Goal: Task Accomplishment & Management: Complete application form

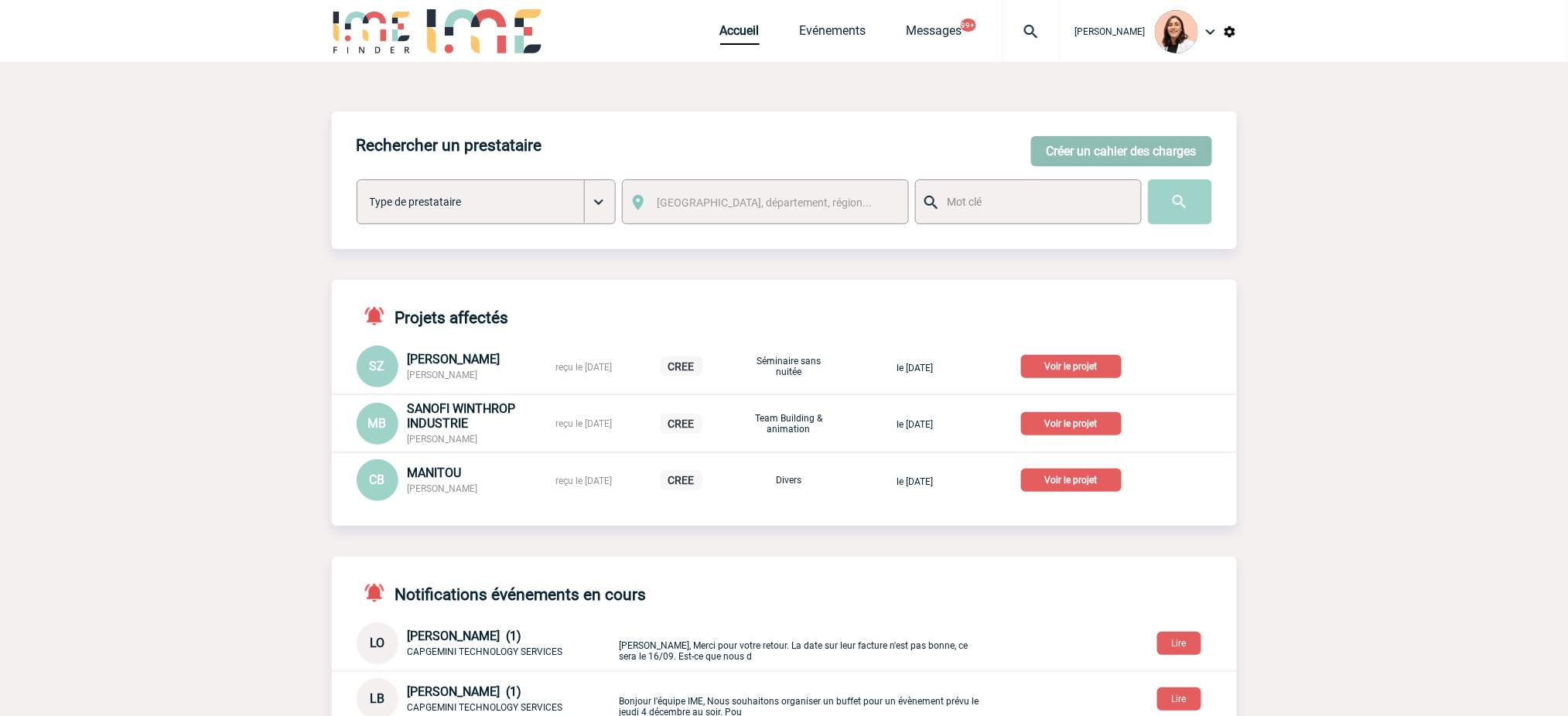
click at [1179, 153] on button "Créer un cahier des charges" at bounding box center [1122, 151] width 181 height 30
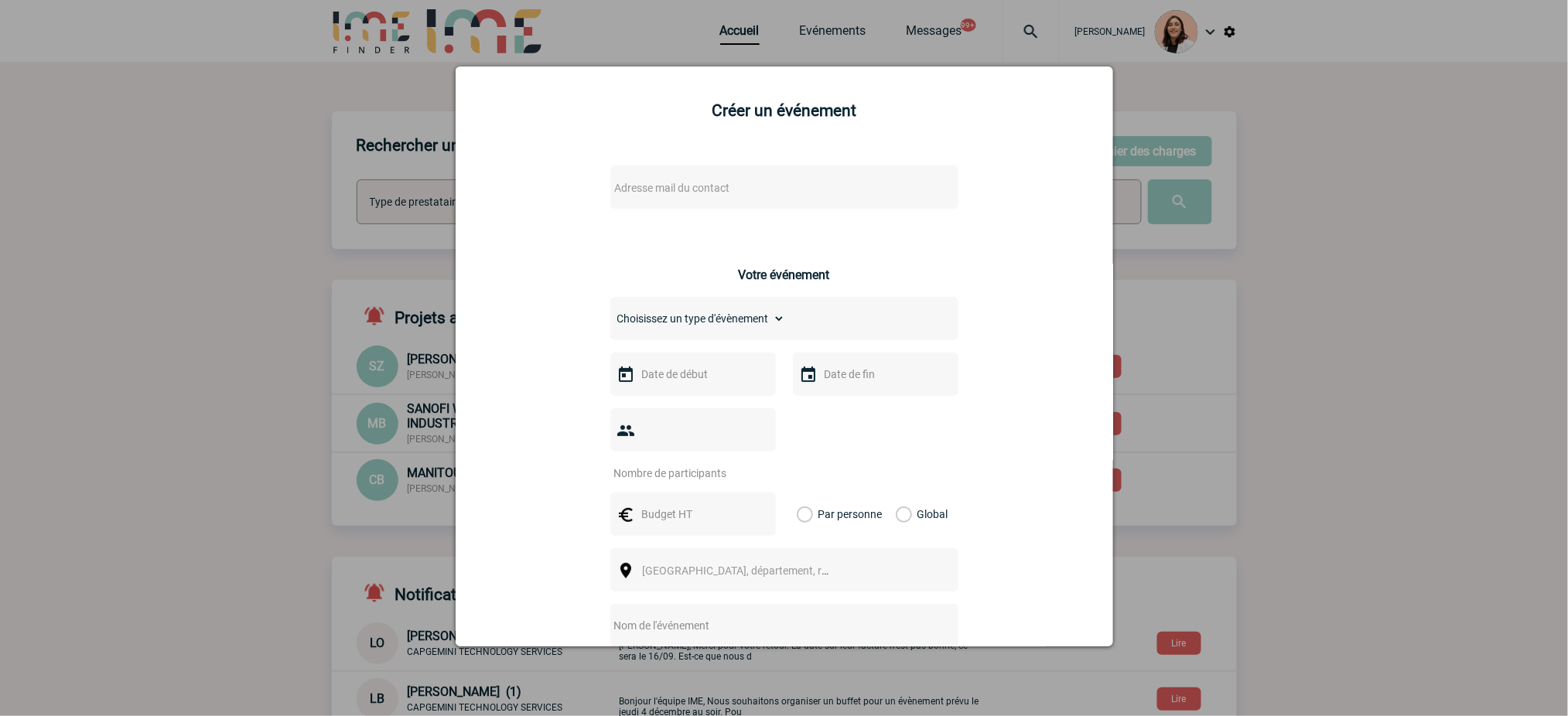
click at [718, 189] on span "Adresse mail du contact" at bounding box center [672, 188] width 115 height 13
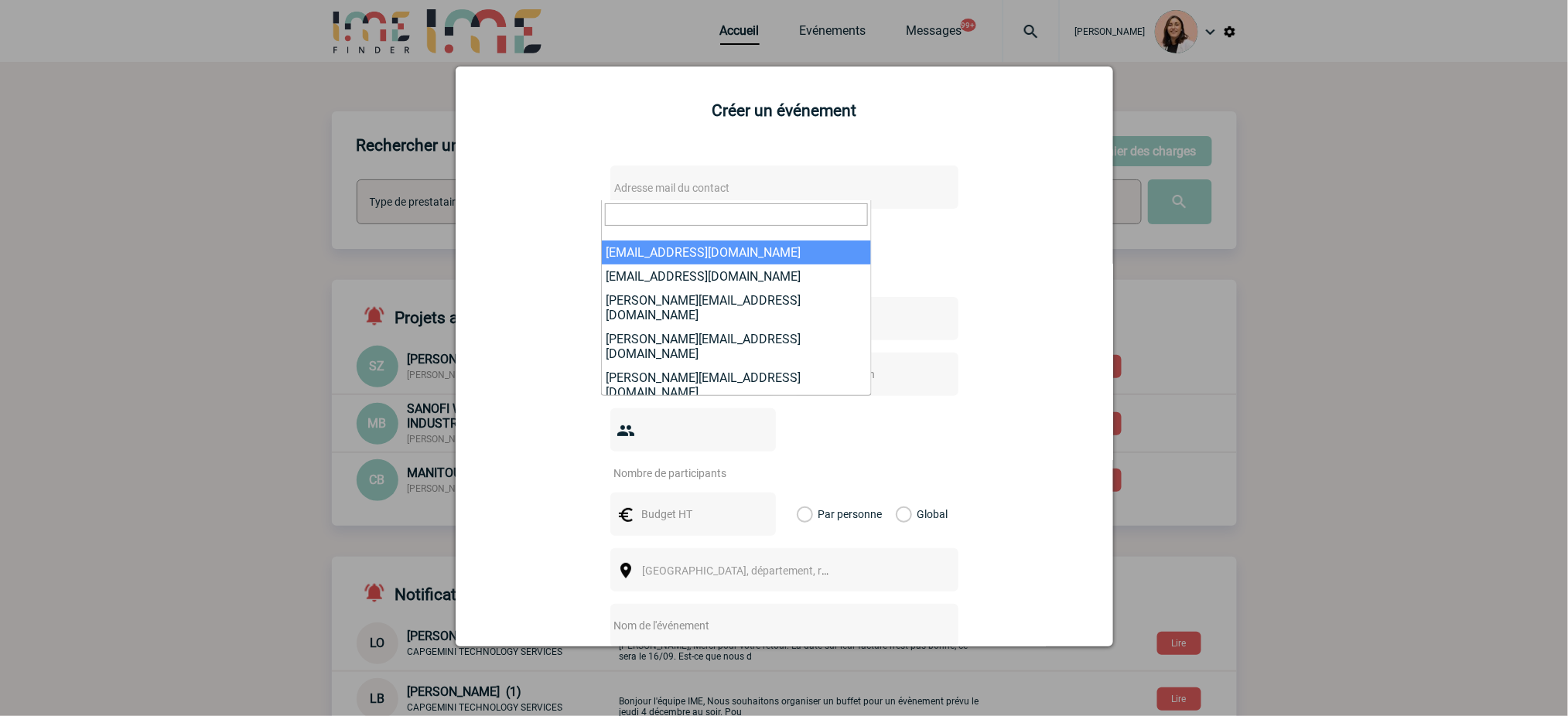
click at [766, 204] on input "search" at bounding box center [736, 214] width 263 height 23
paste input "[PERSON_NAME] /FR <[EMAIL_ADDRESS][DOMAIN_NAME]>"
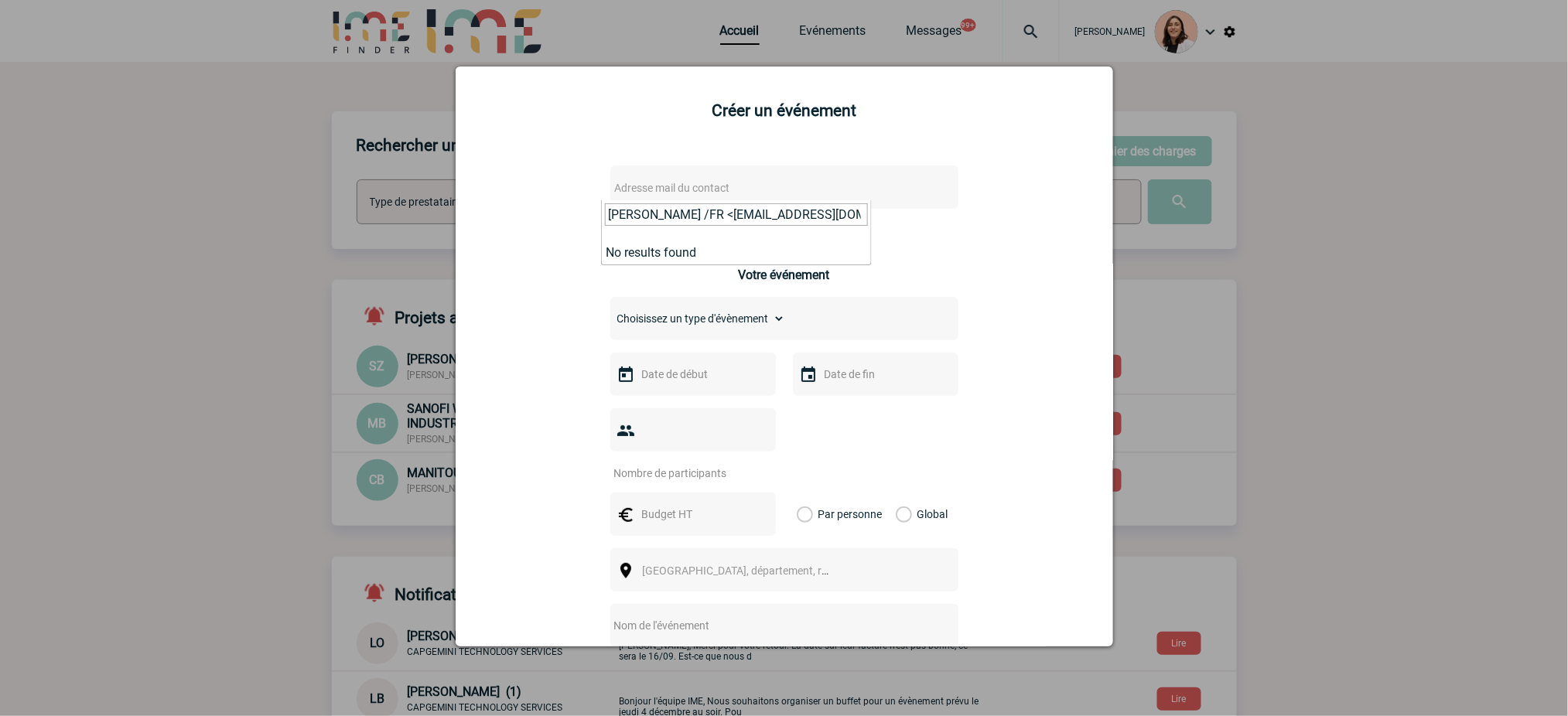
drag, startPoint x: 707, startPoint y: 214, endPoint x: 254, endPoint y: 285, distance: 458.5
click at [184, 239] on body "[PERSON_NAME] Accueil Evénements 99+" at bounding box center [784, 625] width 1568 height 1249
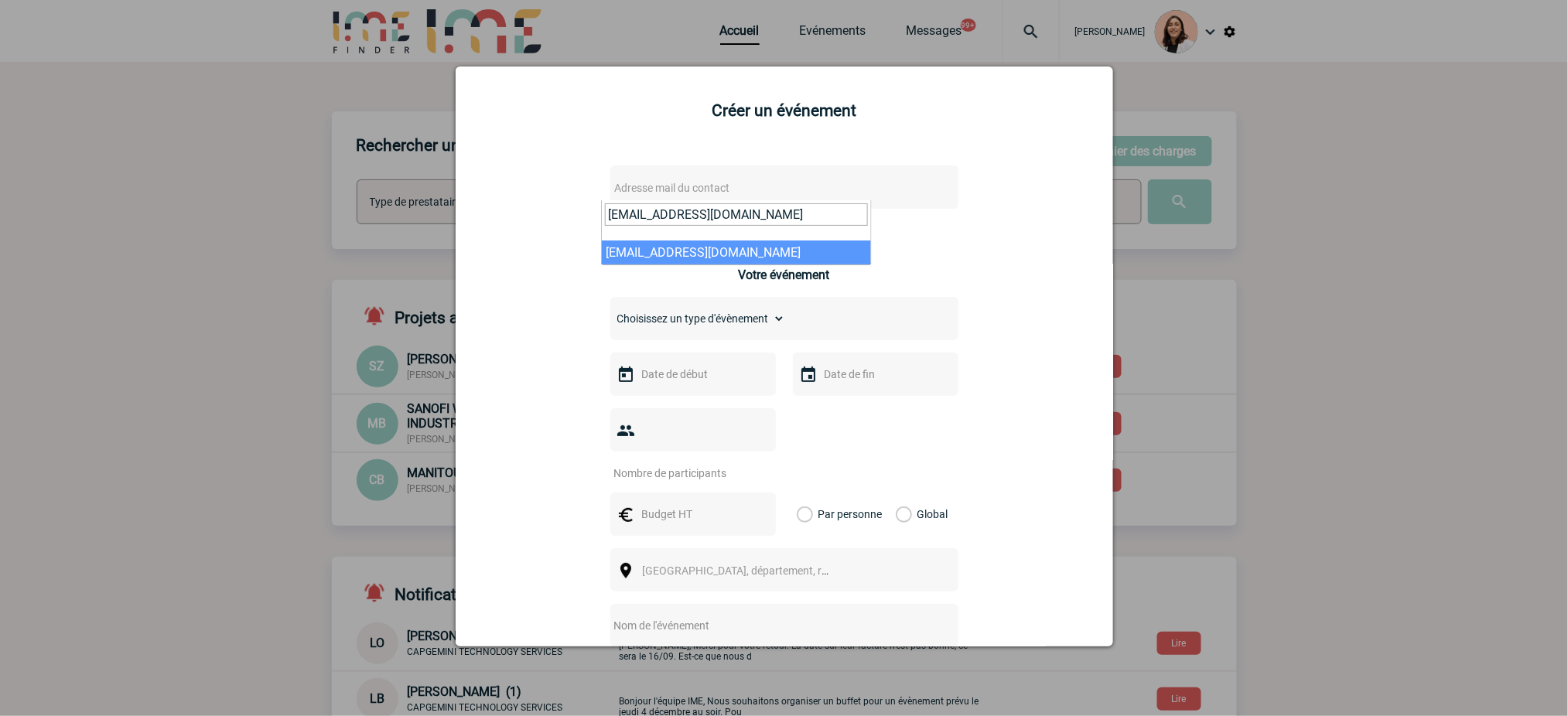
type input "[EMAIL_ADDRESS][DOMAIN_NAME]"
select select "125190"
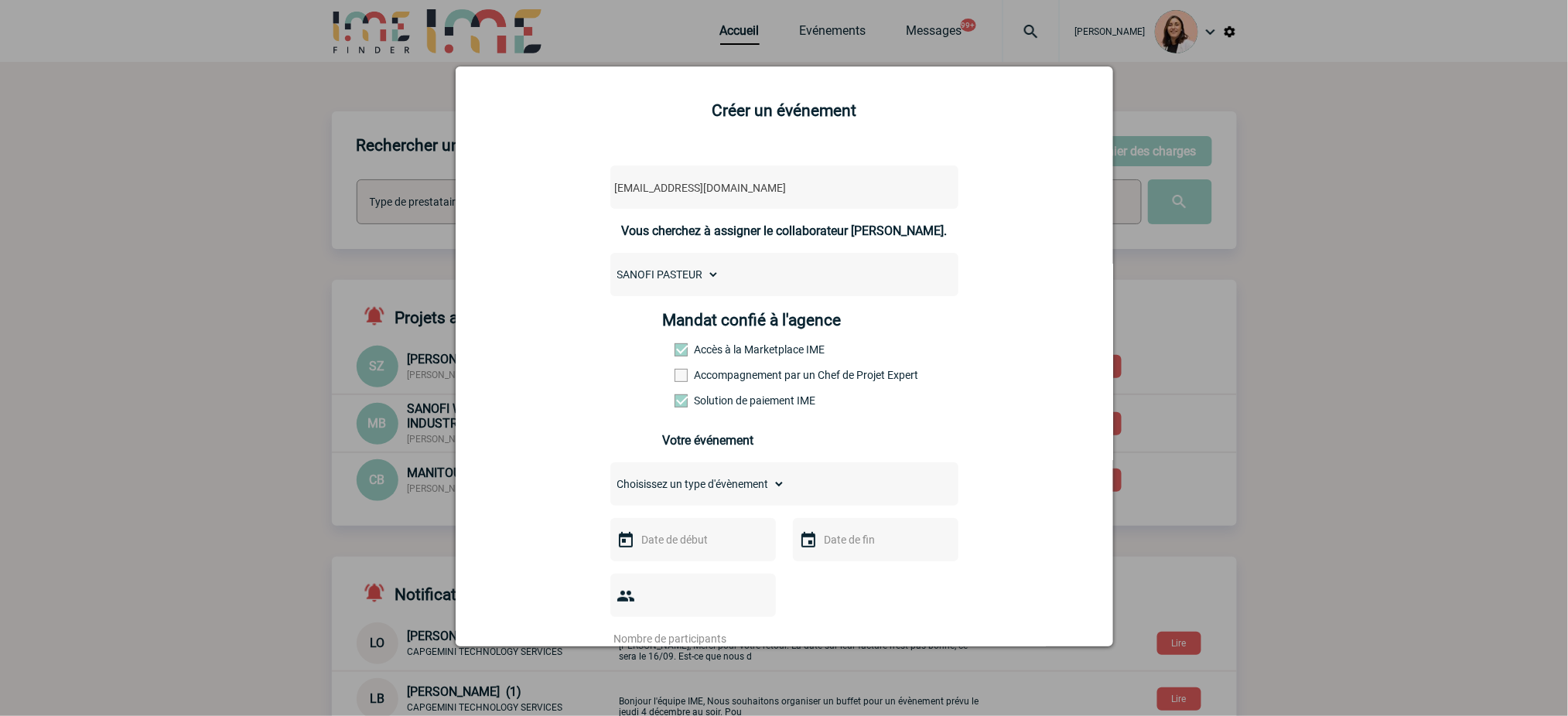
click at [943, 272] on div "SANOFI PASTEUR" at bounding box center [784, 274] width 348 height 44
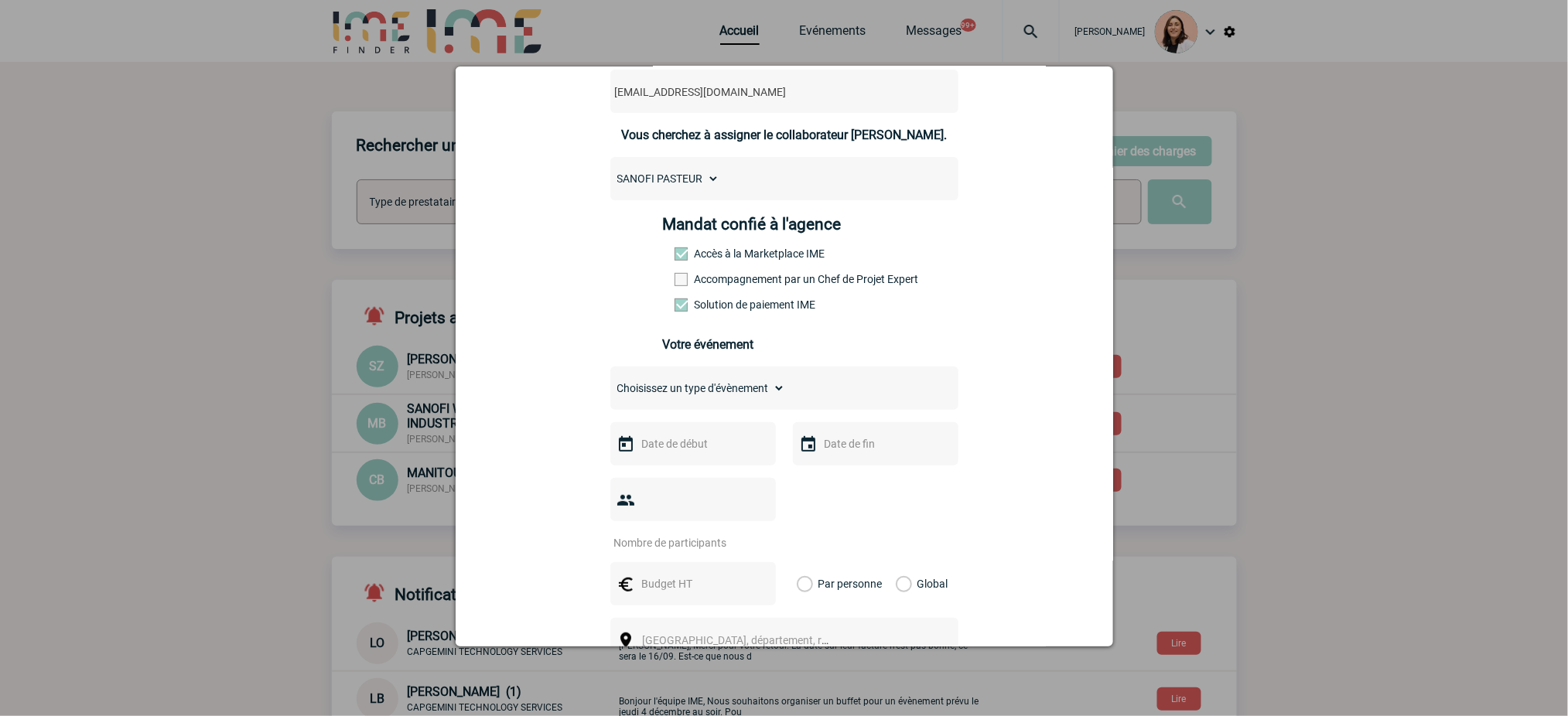
scroll to position [206, 0]
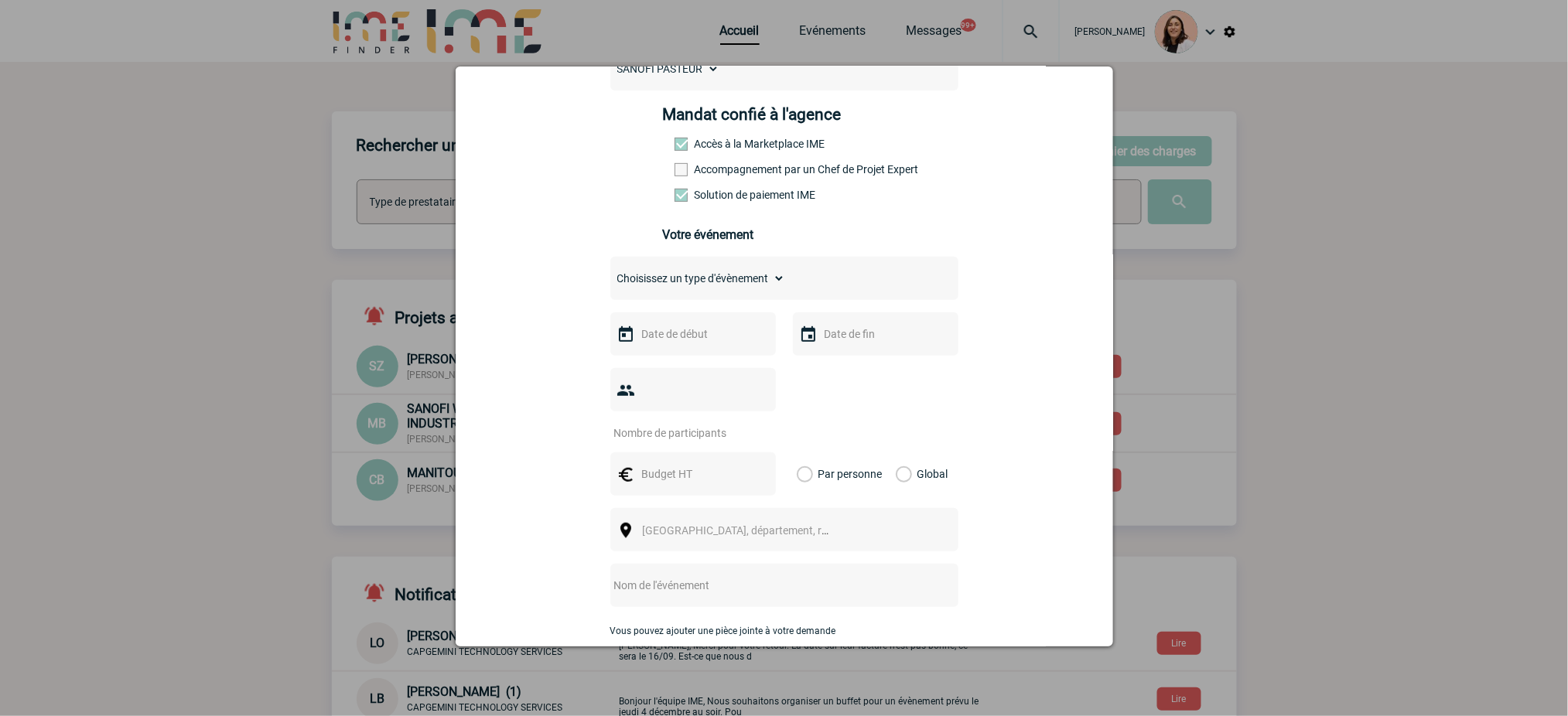
click at [771, 281] on select "Choisissez un type d'évènement Séminaire avec nuitée Séminaire sans nuitée Repa…" at bounding box center [698, 279] width 175 height 22
click at [707, 343] on input "text" at bounding box center [691, 334] width 107 height 20
click at [828, 358] on span "Suivant" at bounding box center [831, 364] width 13 height 13
click at [749, 462] on link "6" at bounding box center [739, 454] width 29 height 28
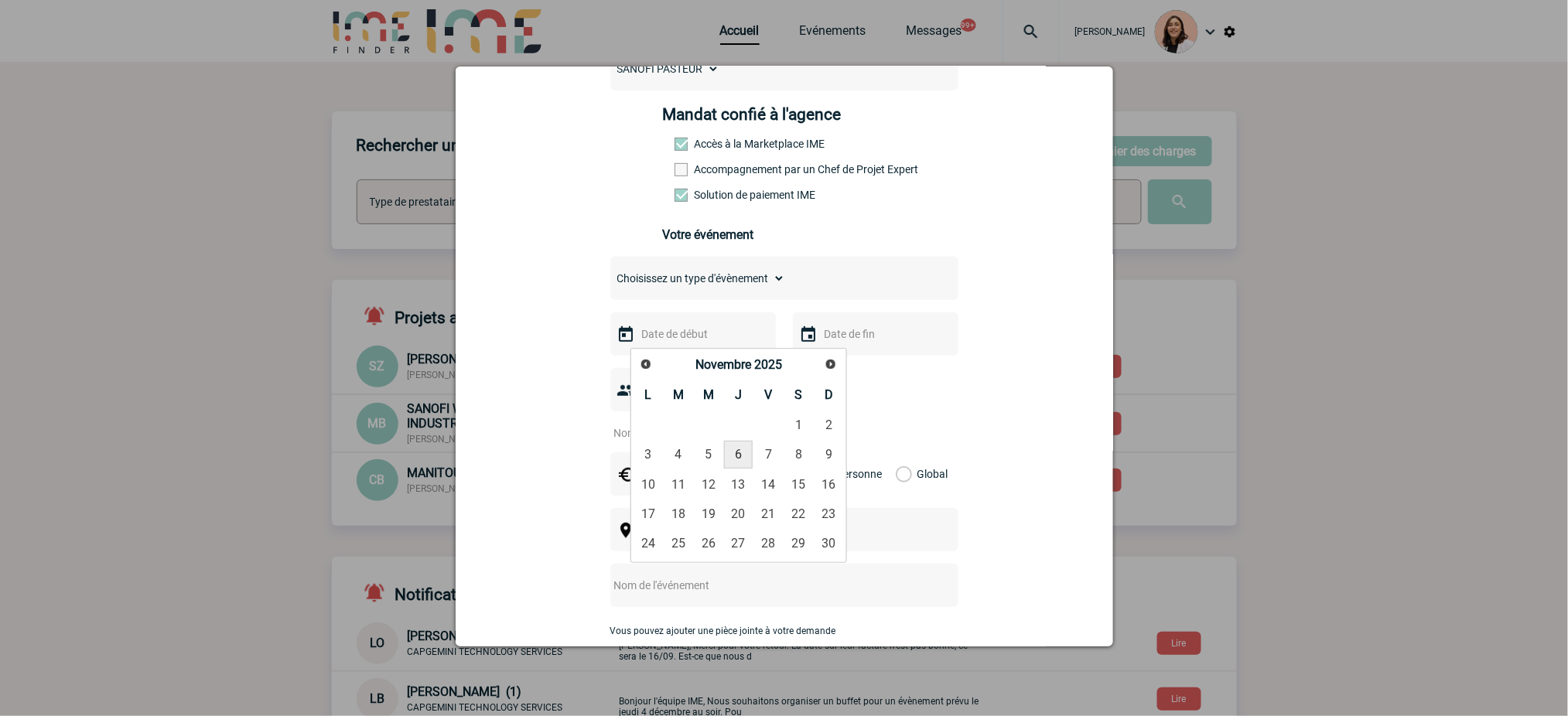
type input "[DATE]"
click at [899, 331] on input "text" at bounding box center [874, 334] width 107 height 20
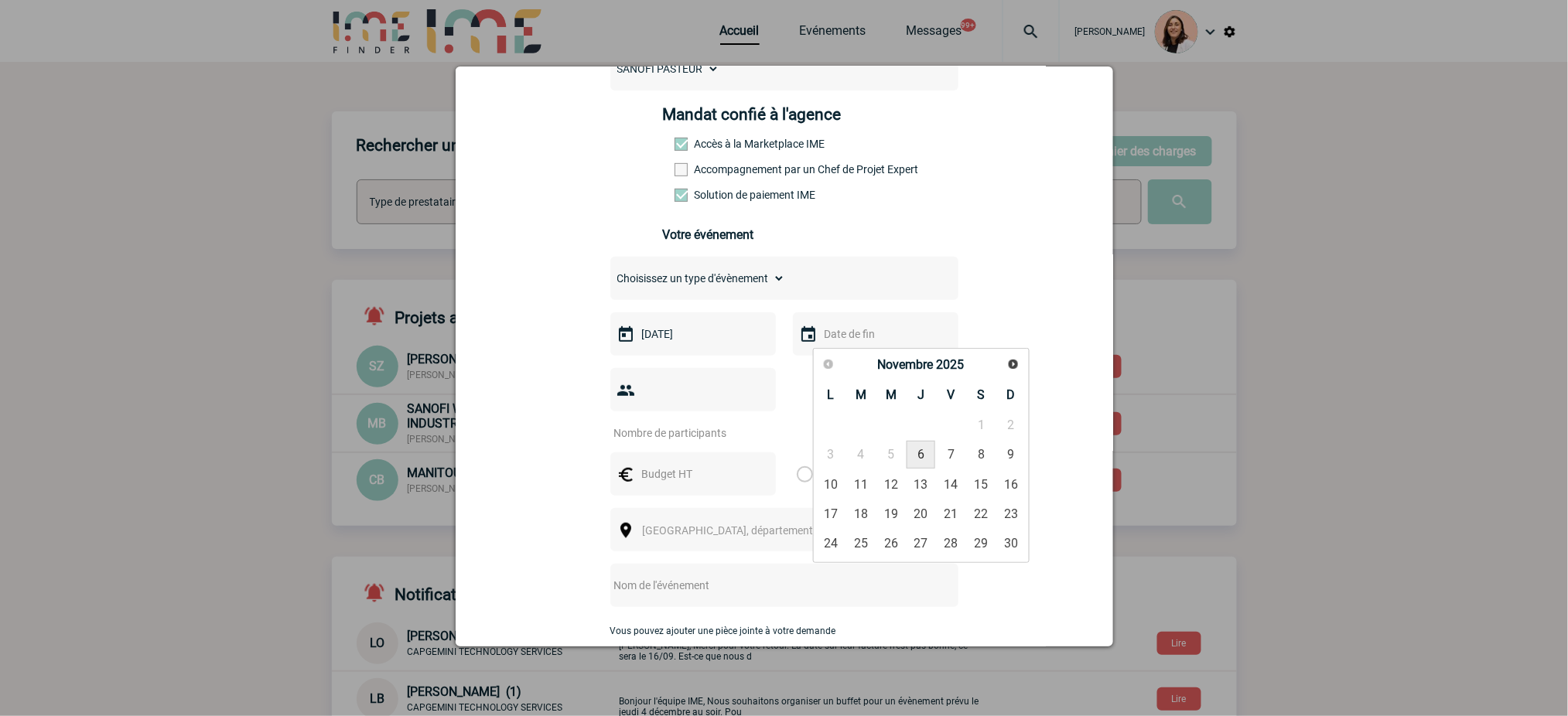
click at [926, 461] on link "6" at bounding box center [921, 454] width 29 height 28
type input "[DATE]"
click at [702, 438] on input "number" at bounding box center [682, 433] width 145 height 20
type input "80"
click at [871, 440] on div "80" at bounding box center [784, 405] width 348 height 72
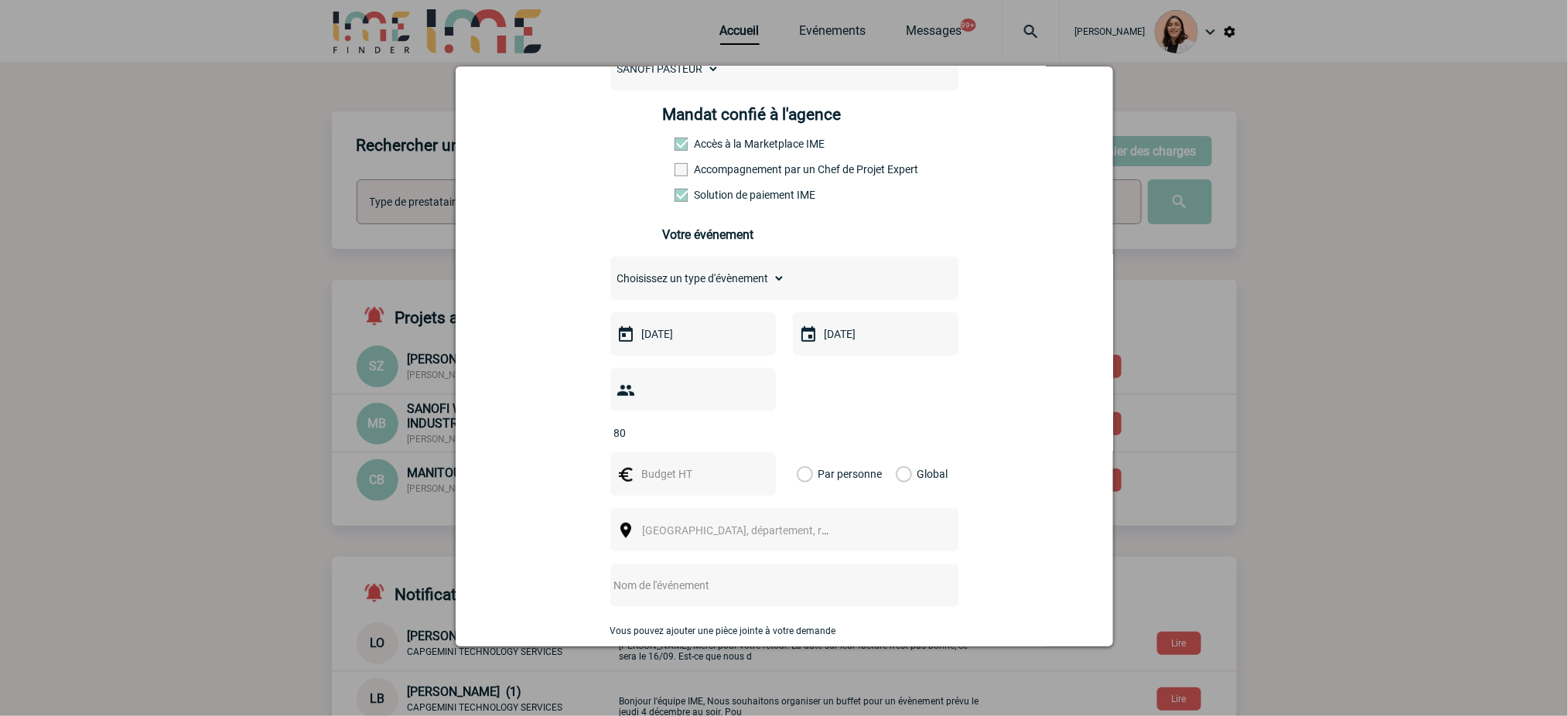
click at [651, 482] on input "text" at bounding box center [691, 474] width 107 height 20
type input "8000"
click at [896, 478] on label "Global" at bounding box center [901, 474] width 10 height 44
click at [0, 0] on input "Global" at bounding box center [0, 0] width 0 height 0
click at [792, 533] on span "[GEOGRAPHIC_DATA], département, région..." at bounding box center [743, 530] width 212 height 22
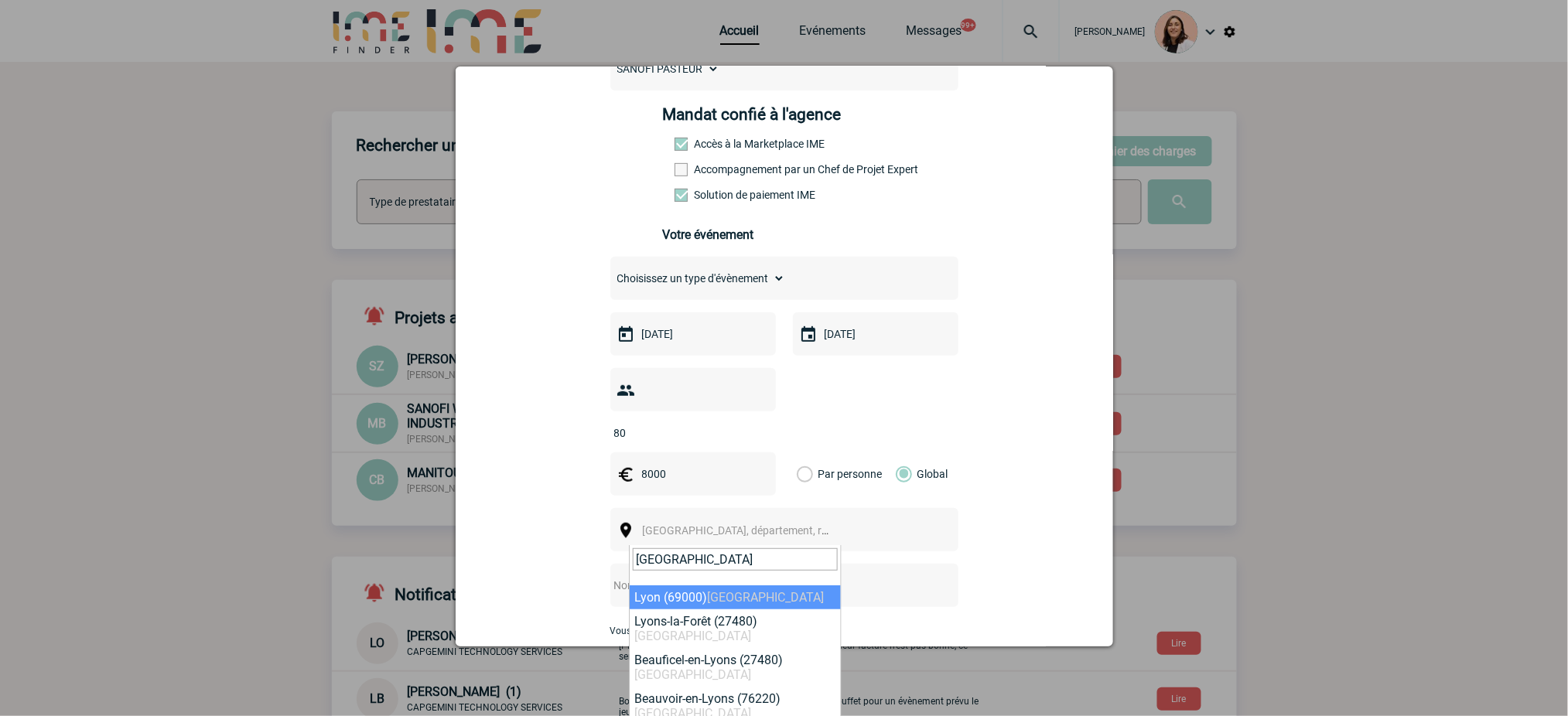
type input "[GEOGRAPHIC_DATA]"
select select "36544"
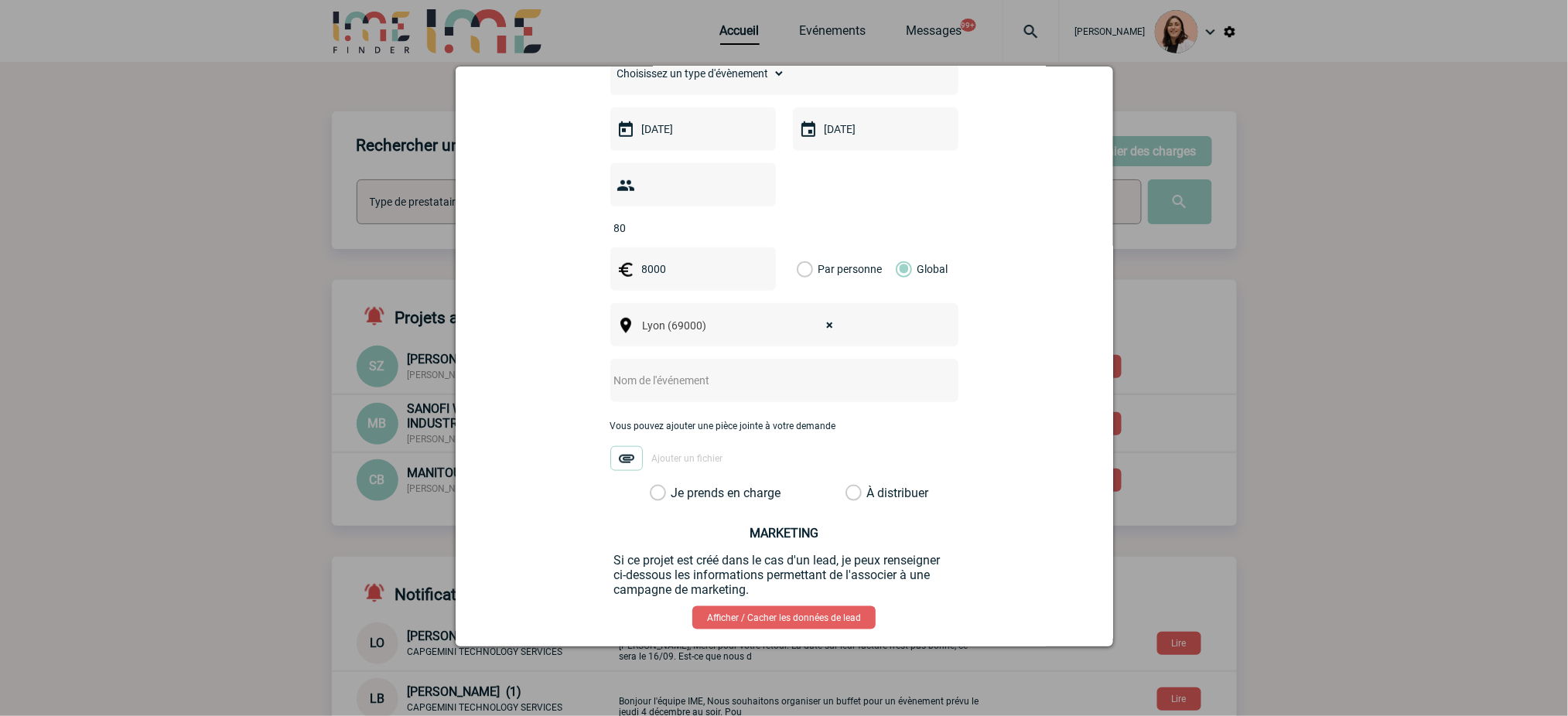
scroll to position [412, 0]
click at [704, 379] on input "text" at bounding box center [764, 379] width 307 height 20
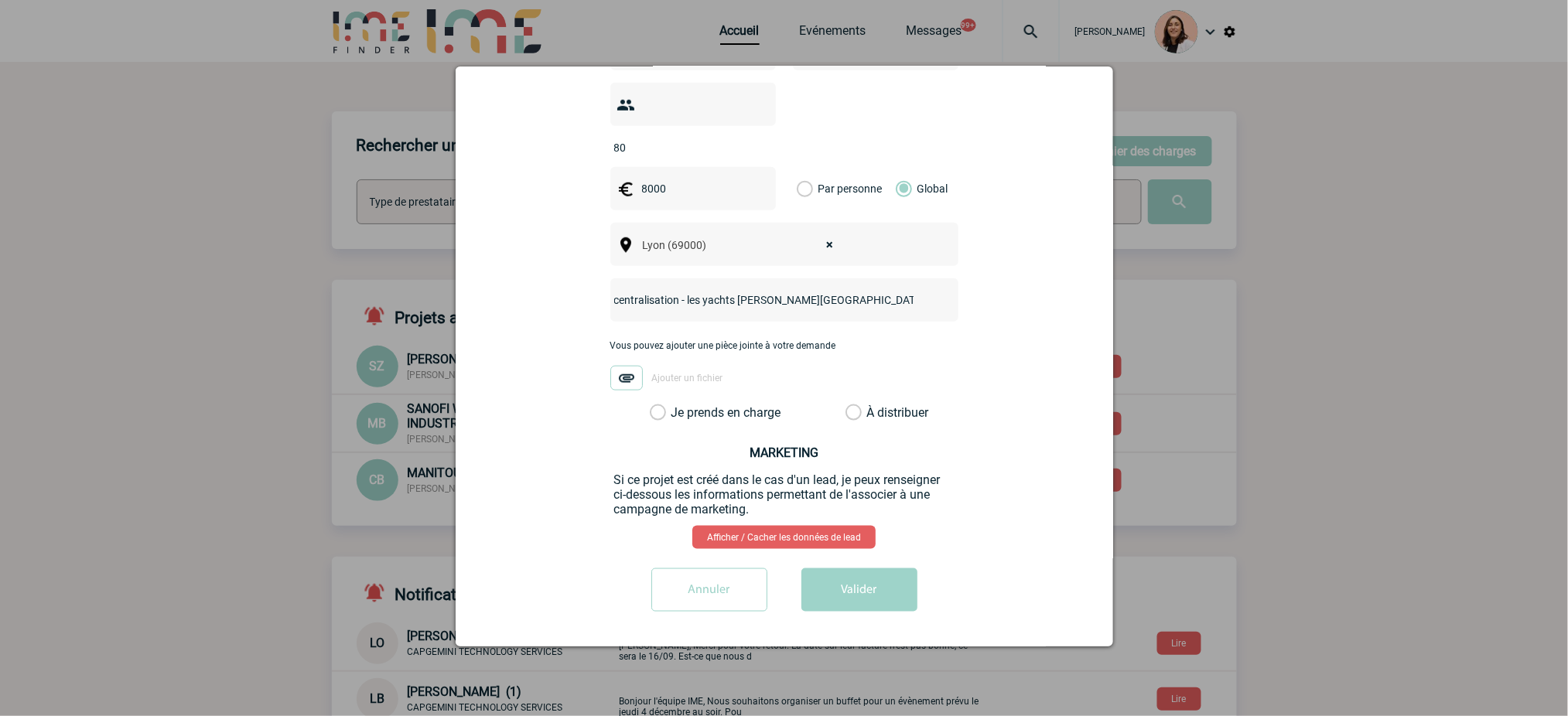
scroll to position [497, 0]
type input "centralisation - les yachts [PERSON_NAME][GEOGRAPHIC_DATA]"
click at [677, 419] on label "Je prends en charge" at bounding box center [662, 413] width 26 height 15
click at [0, 0] on input "Je prends en charge" at bounding box center [0, 0] width 0 height 0
drag, startPoint x: 835, startPoint y: 599, endPoint x: 1241, endPoint y: 604, distance: 406.0
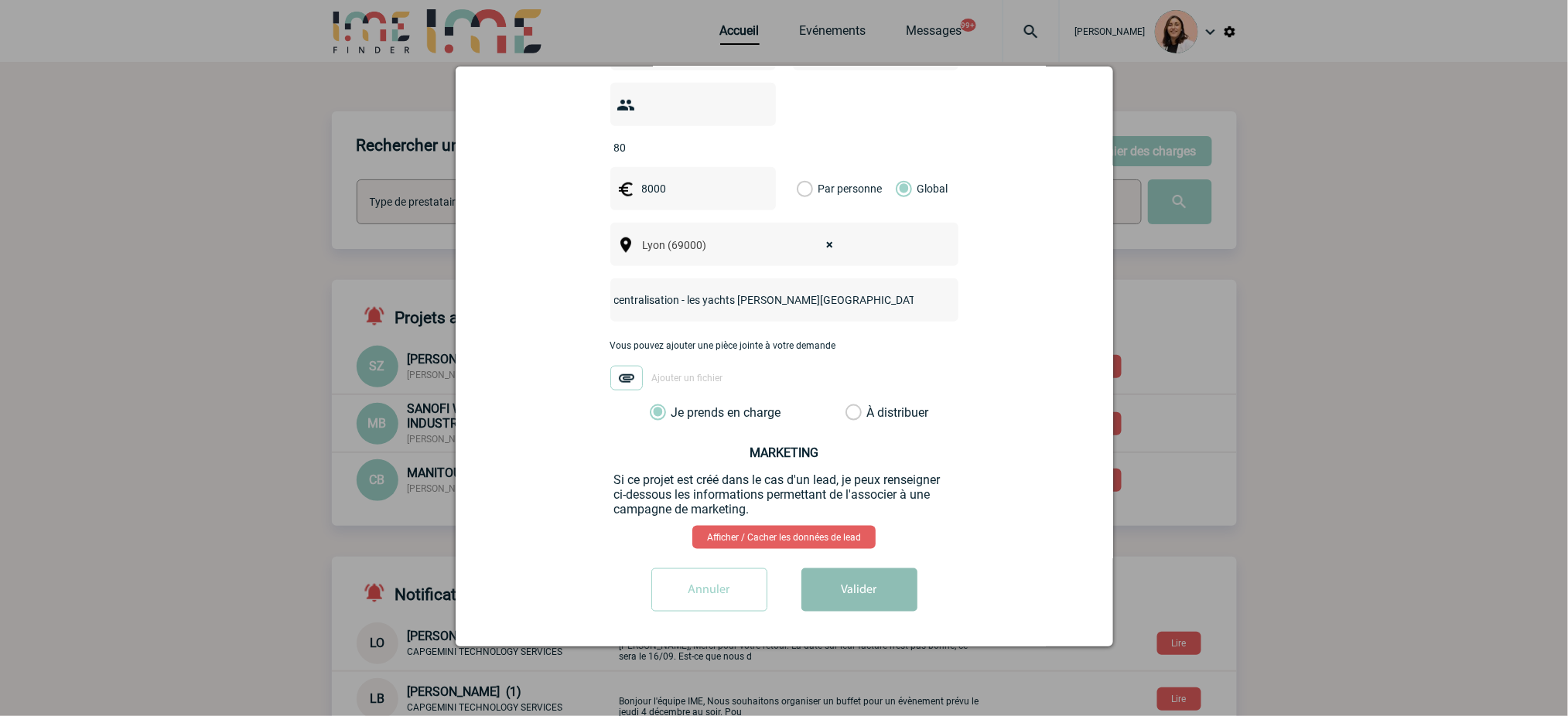
click at [837, 599] on button "Valider" at bounding box center [860, 590] width 116 height 44
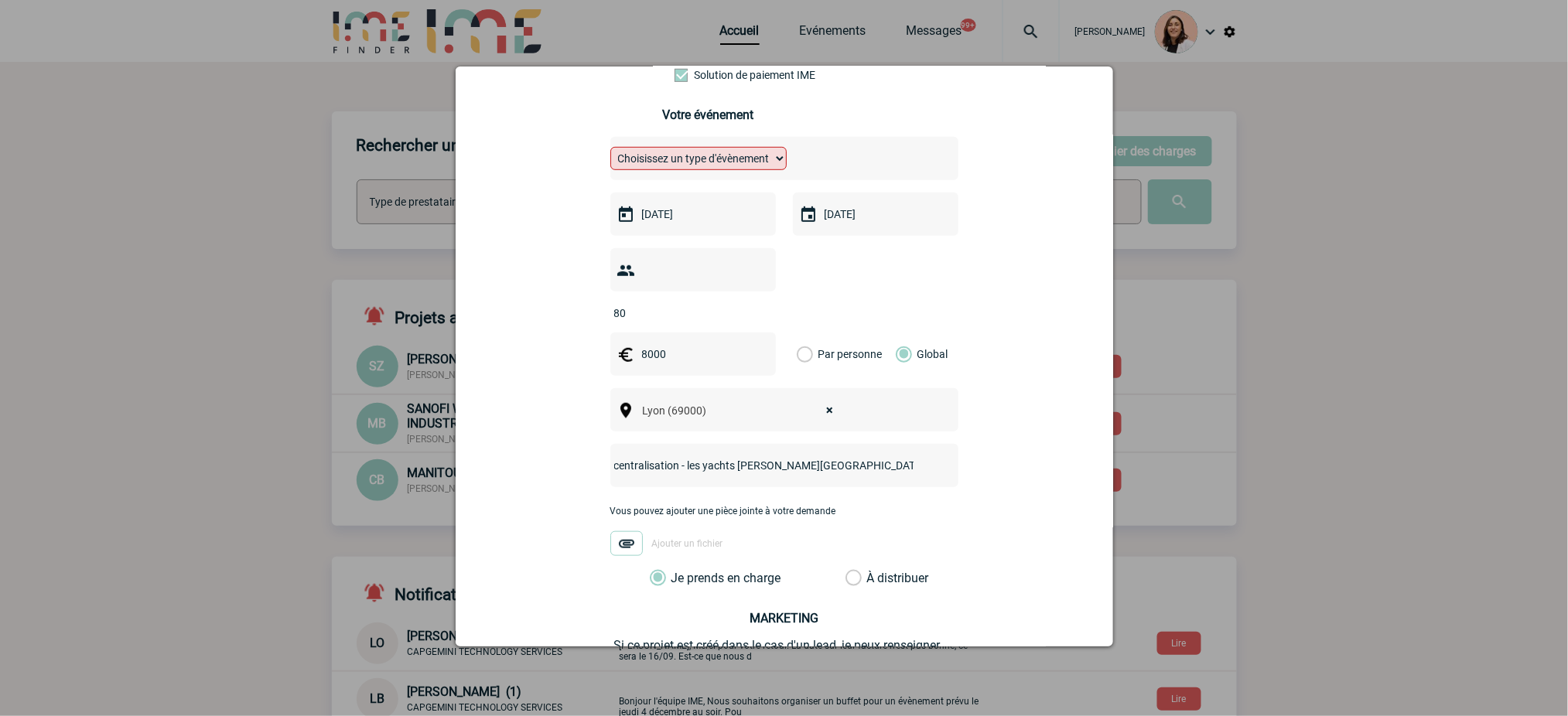
scroll to position [290, 0]
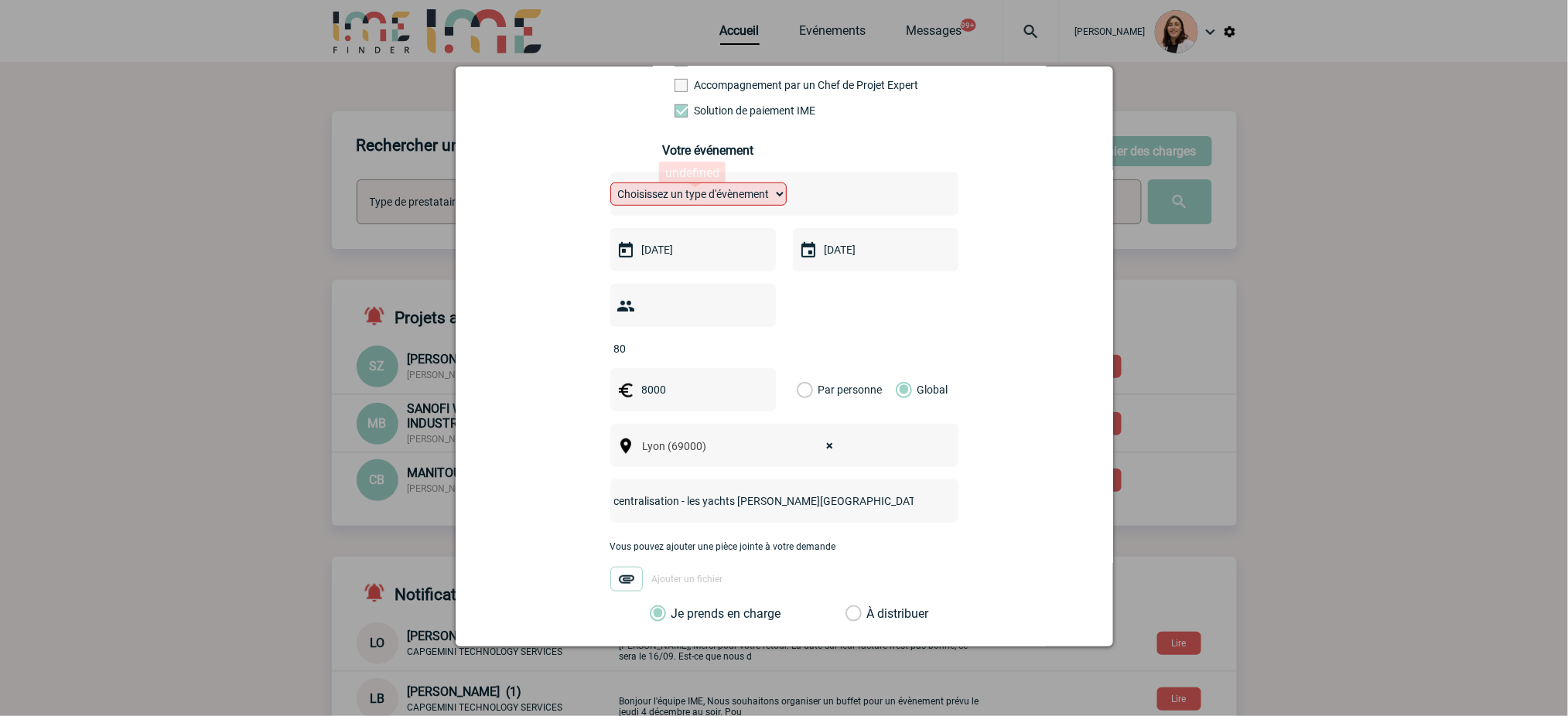
click at [759, 193] on select "Choisissez un type d'évènement Séminaire avec nuitée Séminaire sans nuitée Repa…" at bounding box center [698, 195] width 176 height 24
select select "3"
click at [610, 187] on select "Choisissez un type d'évènement Séminaire avec nuitée Séminaire sans nuitée Repa…" at bounding box center [698, 195] width 176 height 24
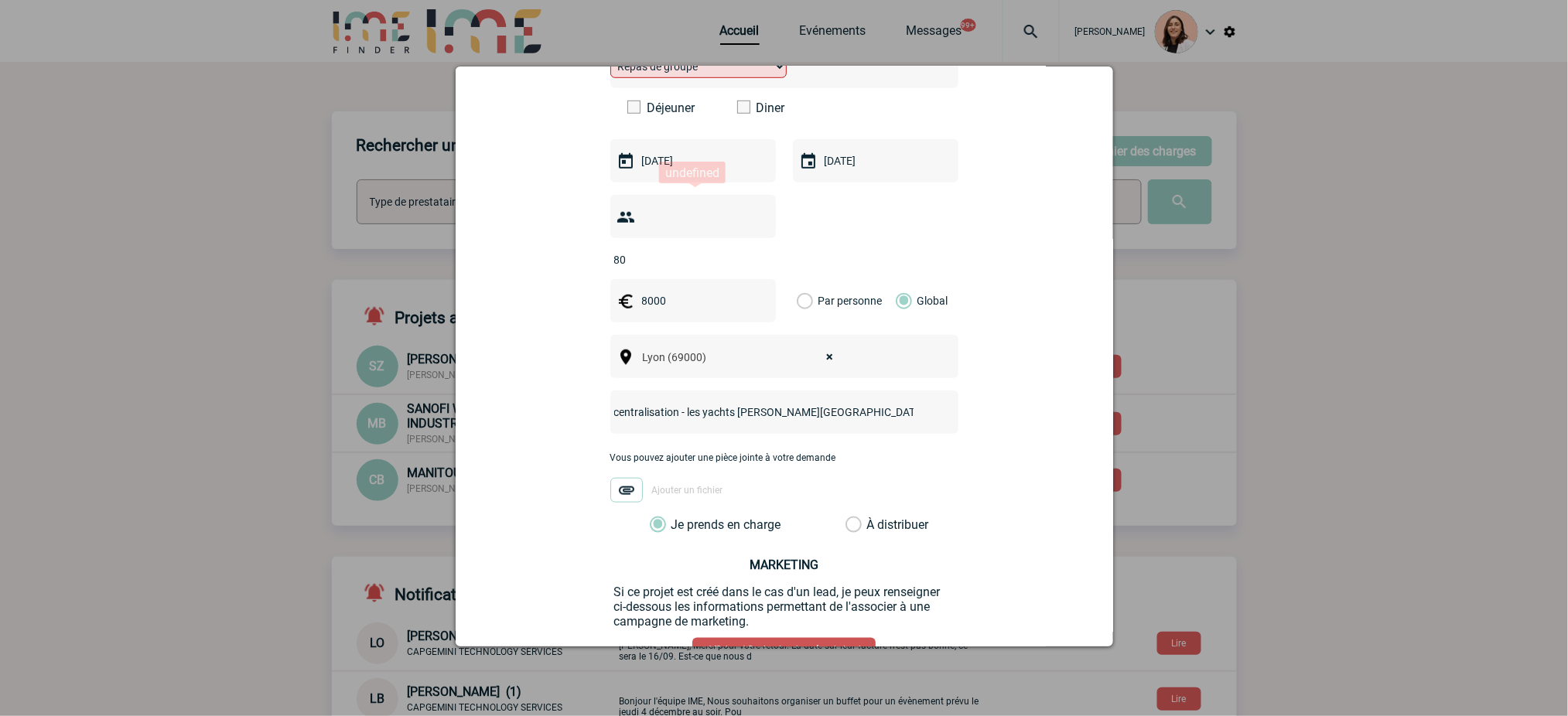
scroll to position [536, 0]
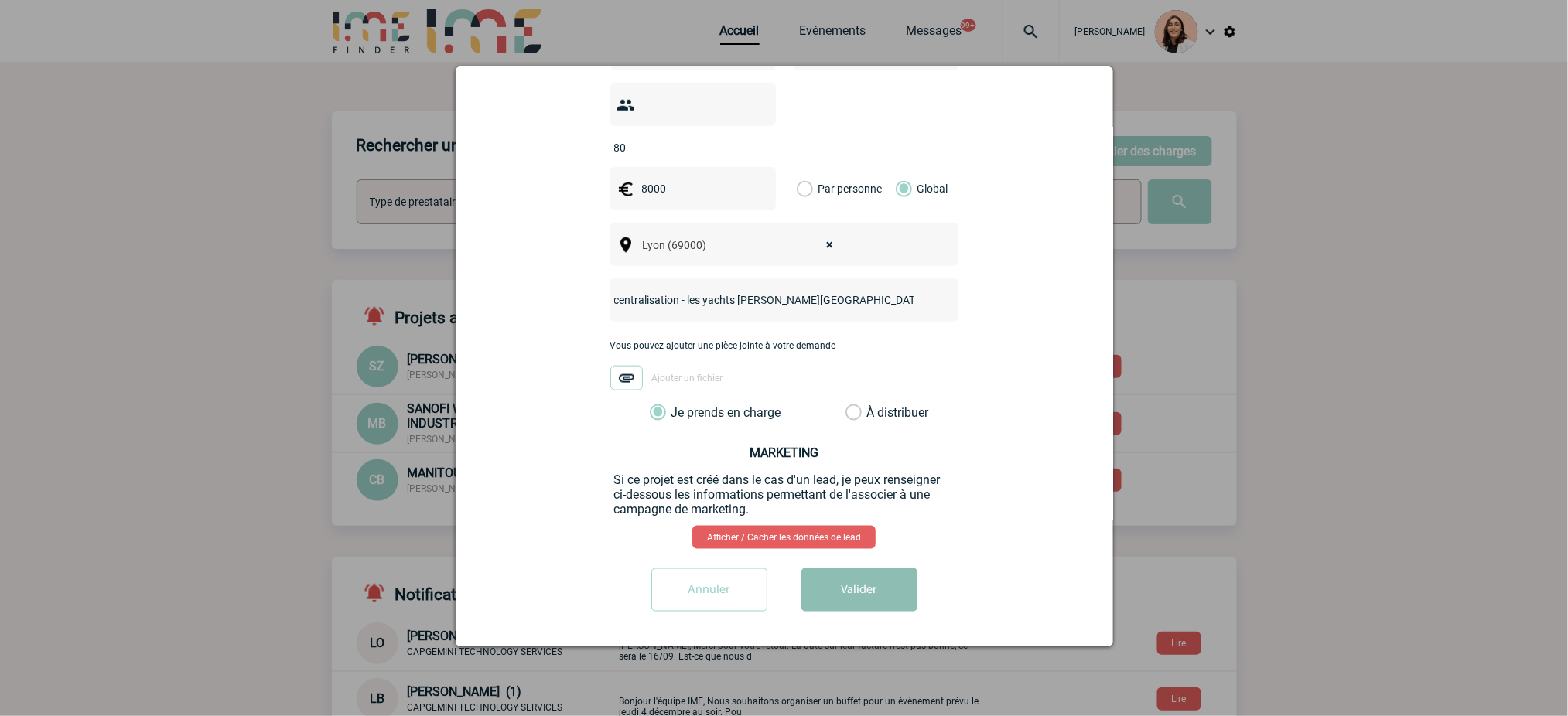
click at [863, 587] on button "Valider" at bounding box center [860, 590] width 116 height 44
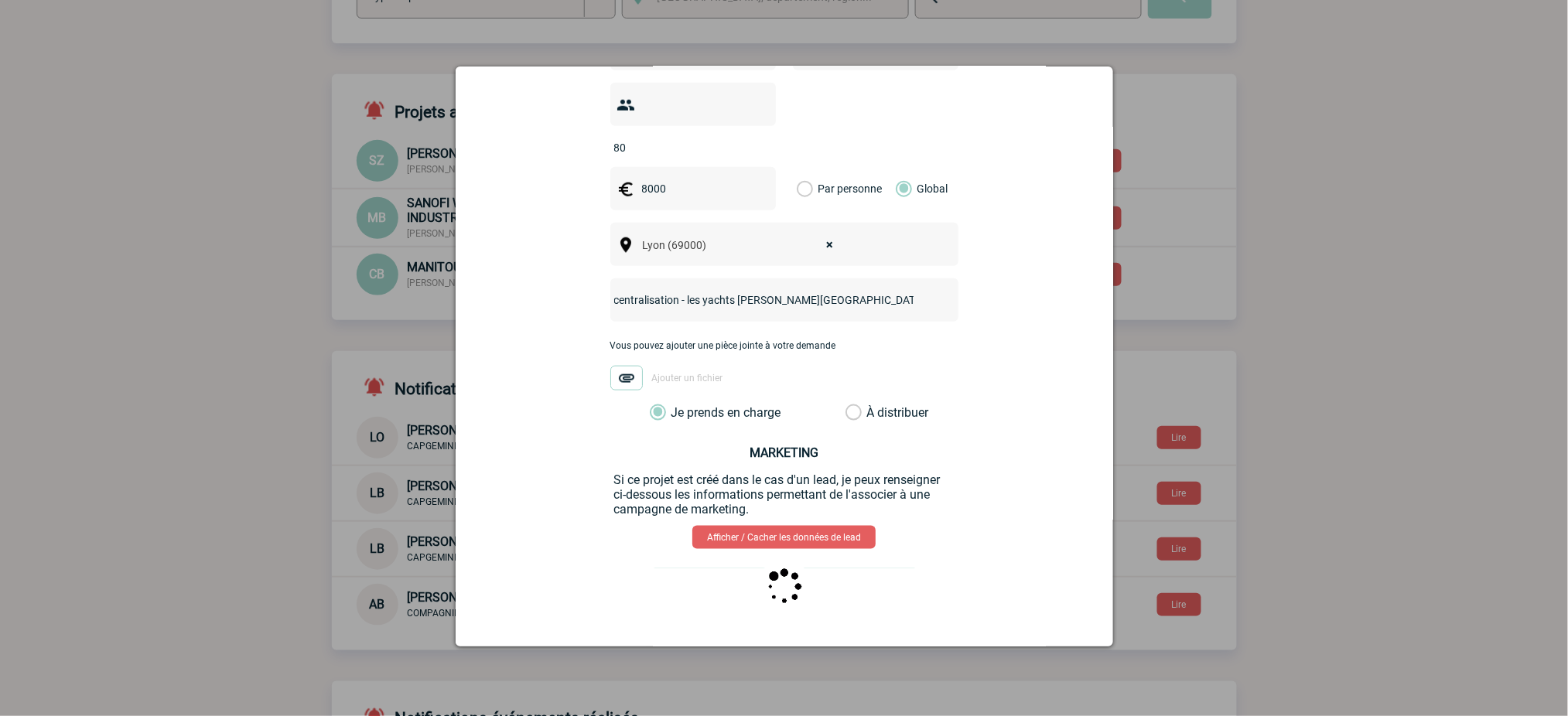
scroll to position [0, 0]
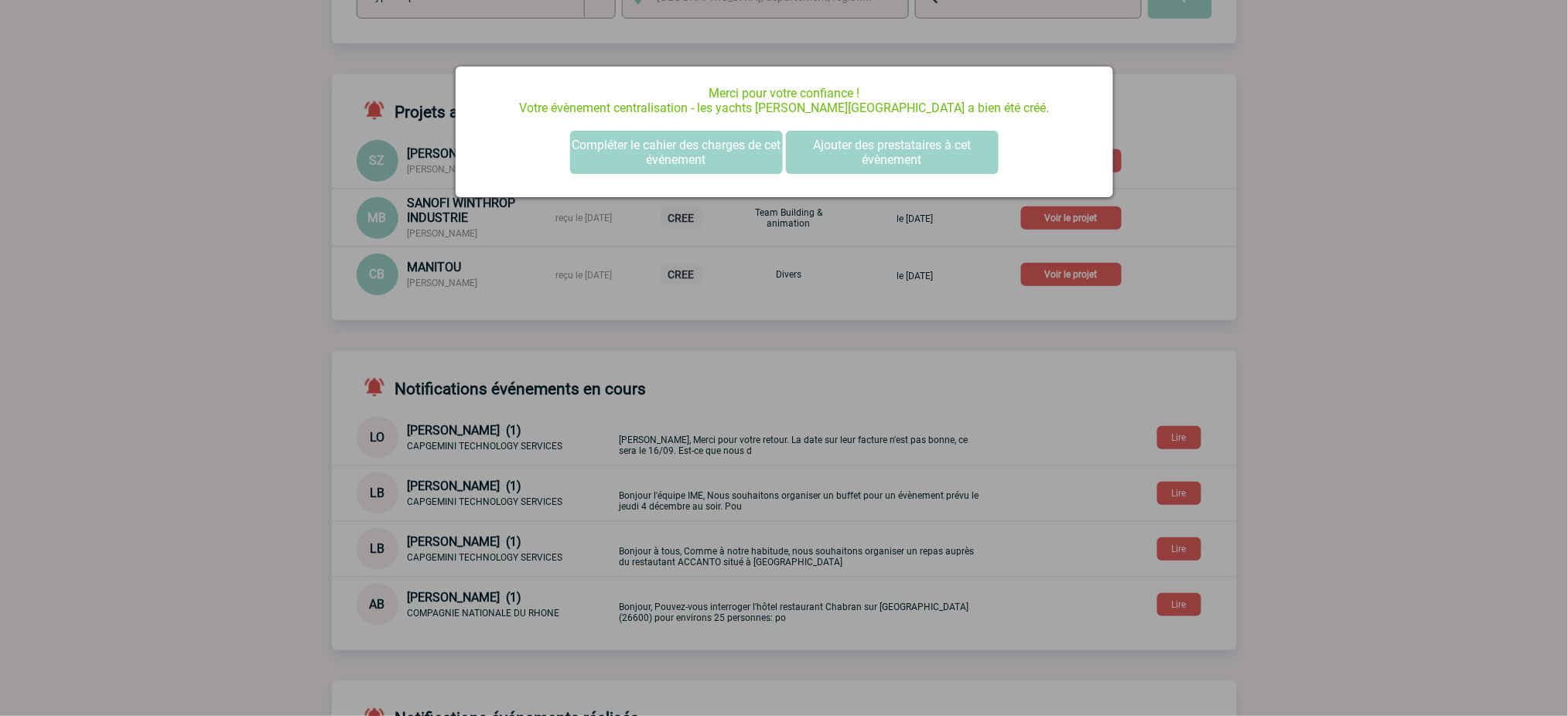
click at [1367, 190] on div at bounding box center [784, 358] width 1568 height 716
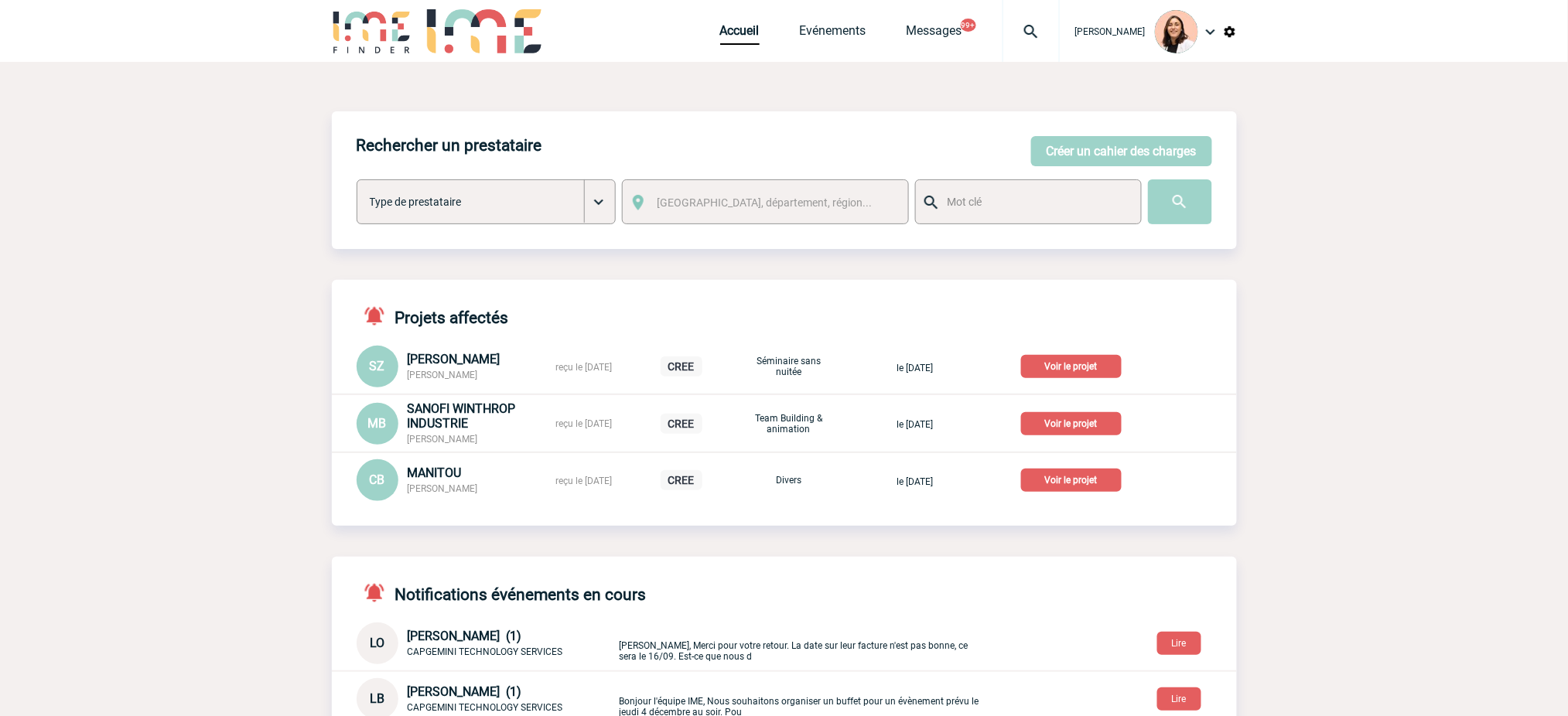
click at [1028, 24] on img at bounding box center [1031, 32] width 55 height 18
click at [981, 111] on input "search" at bounding box center [957, 118] width 212 height 23
type input "2000425410"
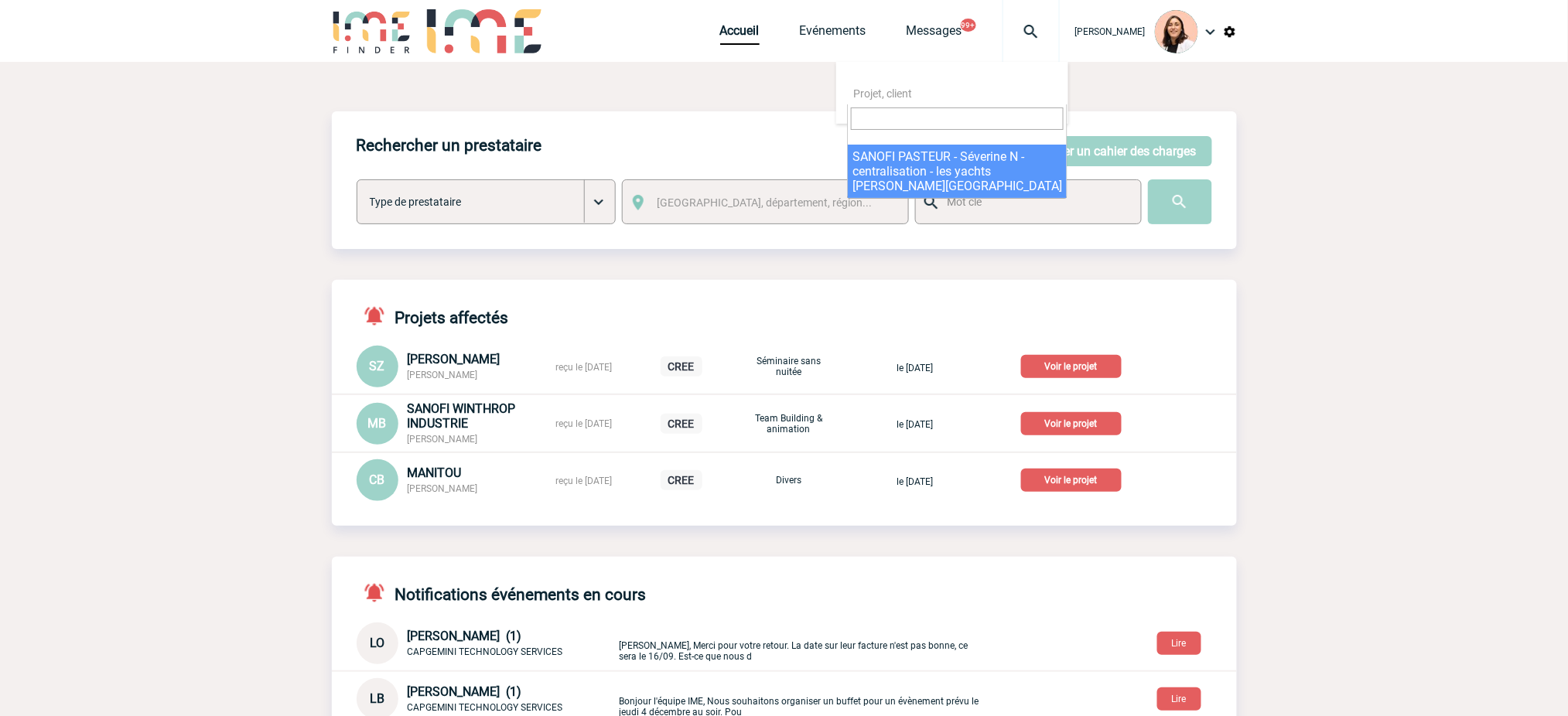
select select "24911"
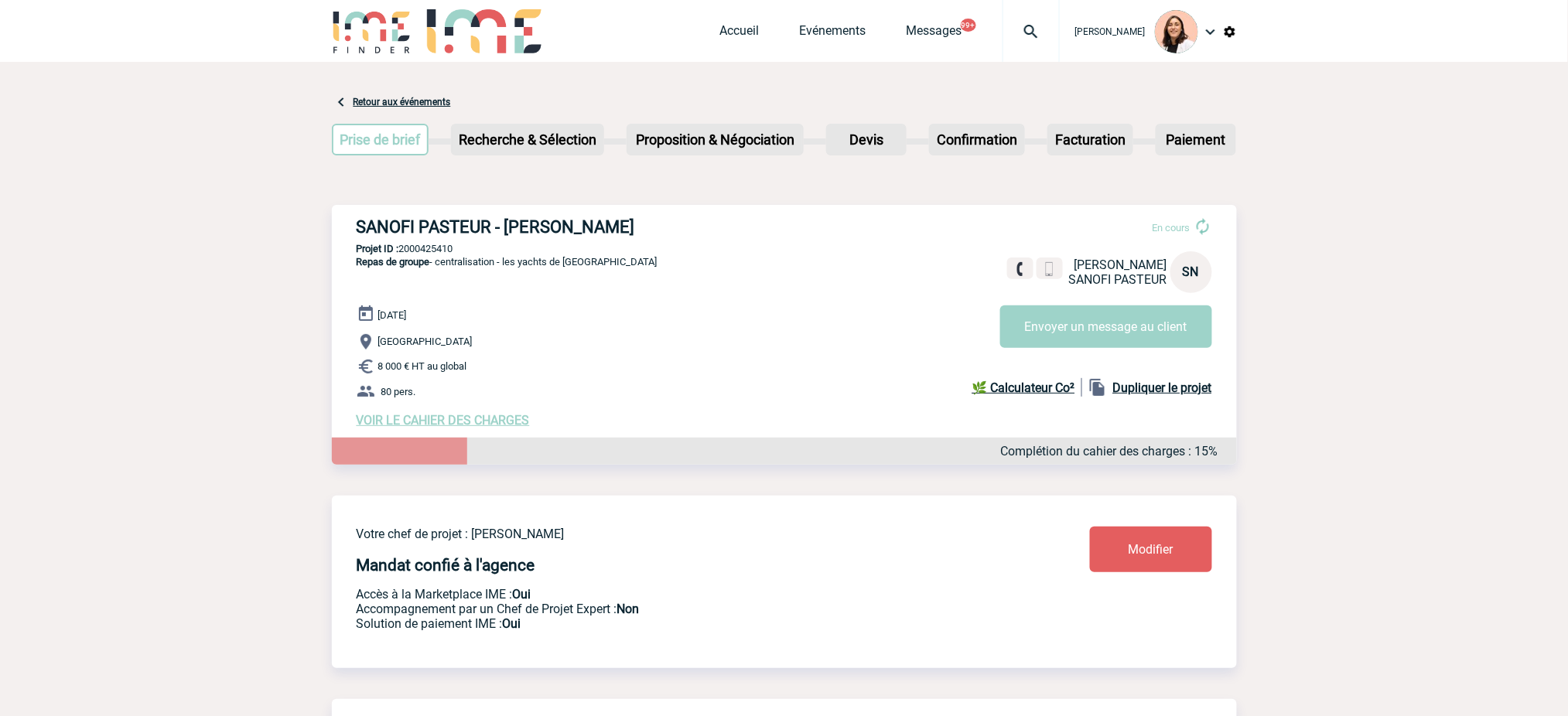
click at [556, 217] on h3 "SANOFI PASTEUR - [PERSON_NAME]" at bounding box center [588, 227] width 464 height 19
copy div "SANOFI PASTEUR - [PERSON_NAME]"
click at [447, 247] on p "Projet ID : 2000425410" at bounding box center [784, 248] width 905 height 12
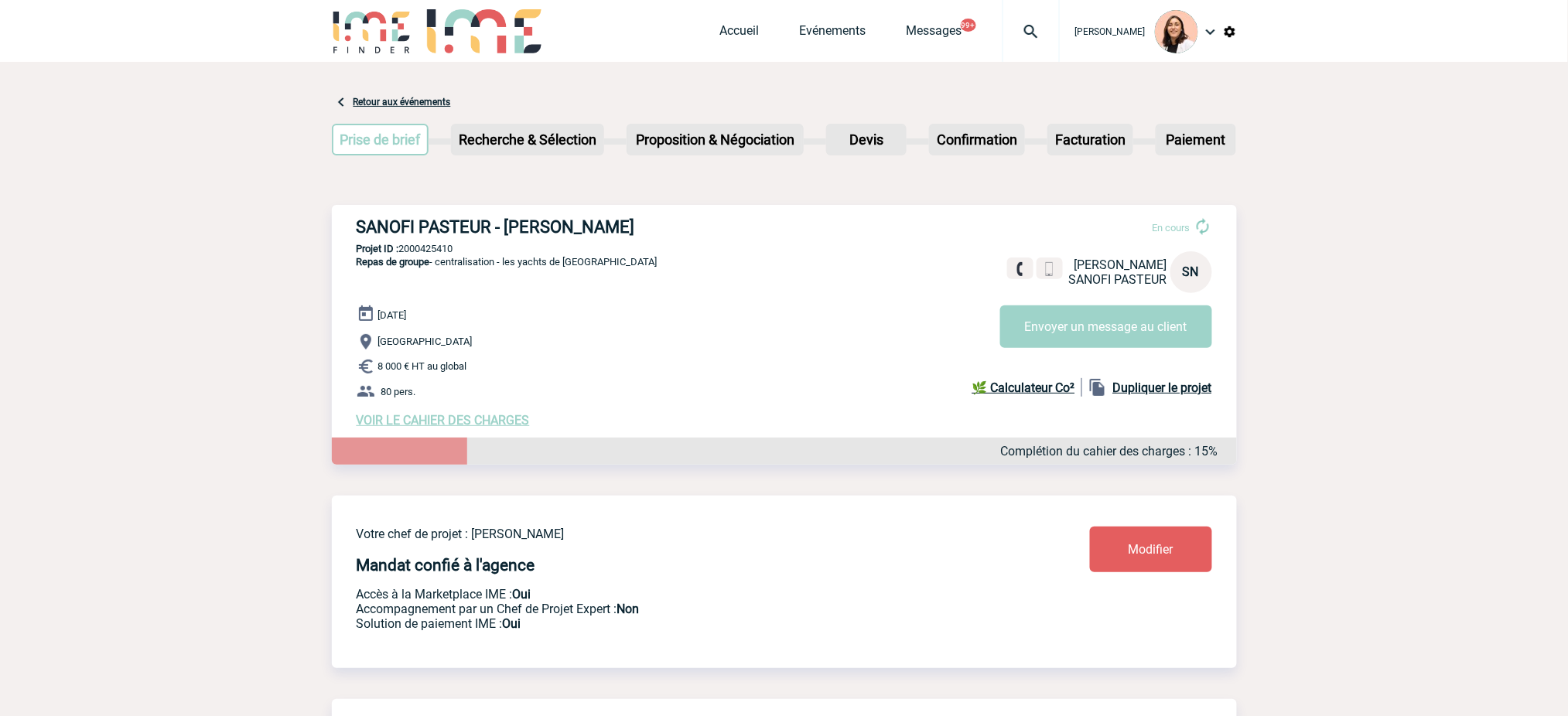
click at [447, 247] on p "Projet ID : 2000425410" at bounding box center [784, 248] width 905 height 12
copy p "2000425410"
drag, startPoint x: 605, startPoint y: 257, endPoint x: 509, endPoint y: 265, distance: 96.3
click at [509, 265] on div "SANOFI PASTEUR - [PERSON_NAME] En cours [PERSON_NAME] SANOFI PASTEUR SN Envoyer…" at bounding box center [784, 322] width 905 height 235
copy span "les yachts de [GEOGRAPHIC_DATA]"
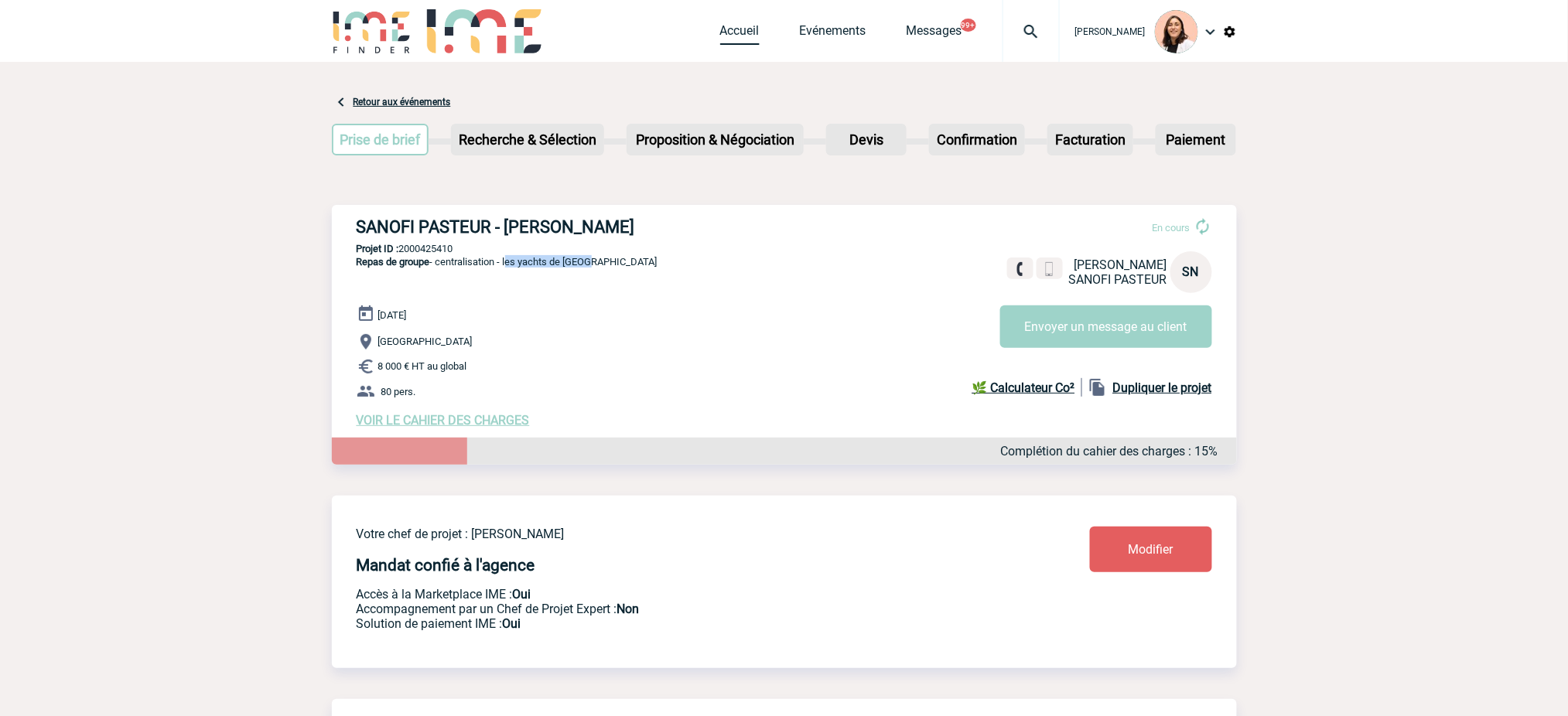
click at [747, 33] on link "Accueil" at bounding box center [740, 34] width 39 height 22
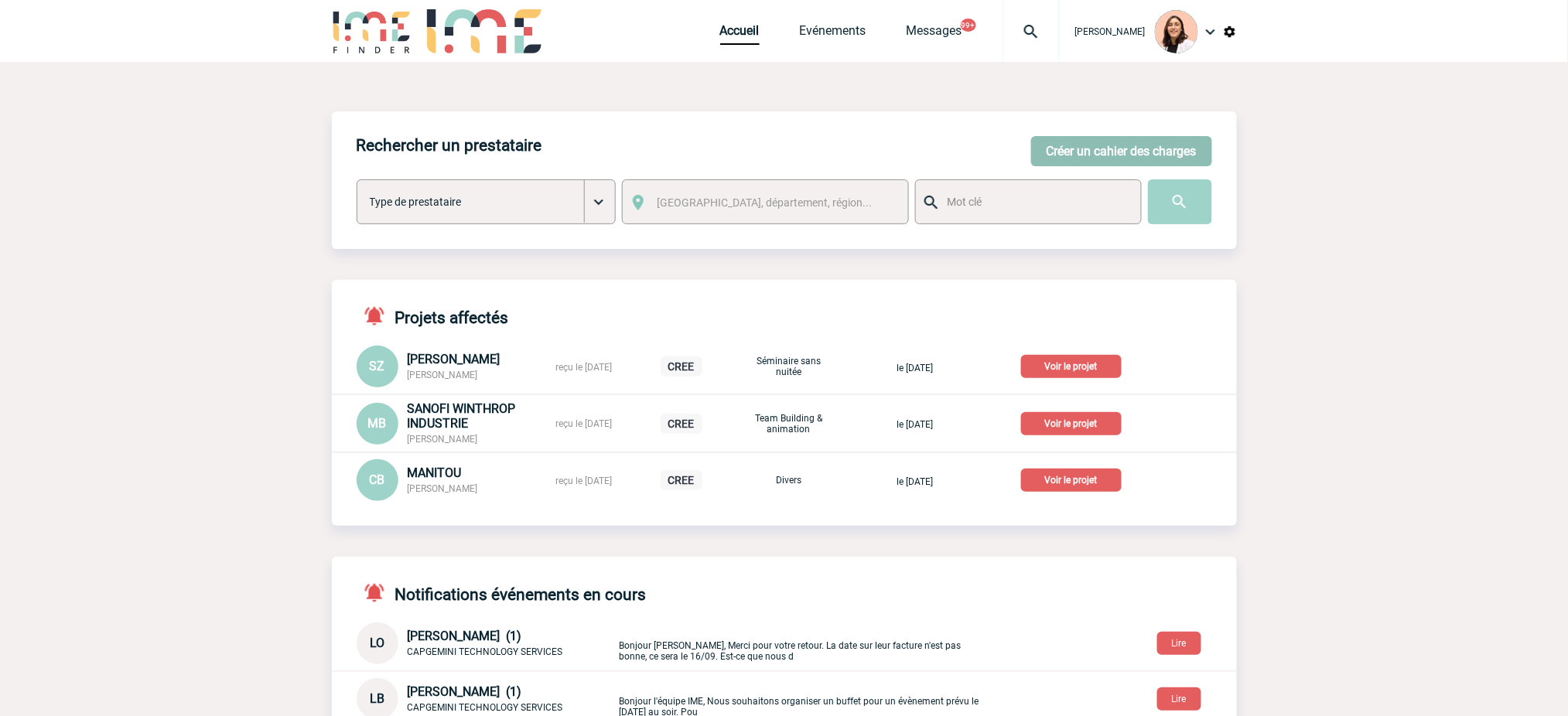
click at [1082, 155] on button "Créer un cahier des charges" at bounding box center [1122, 151] width 181 height 30
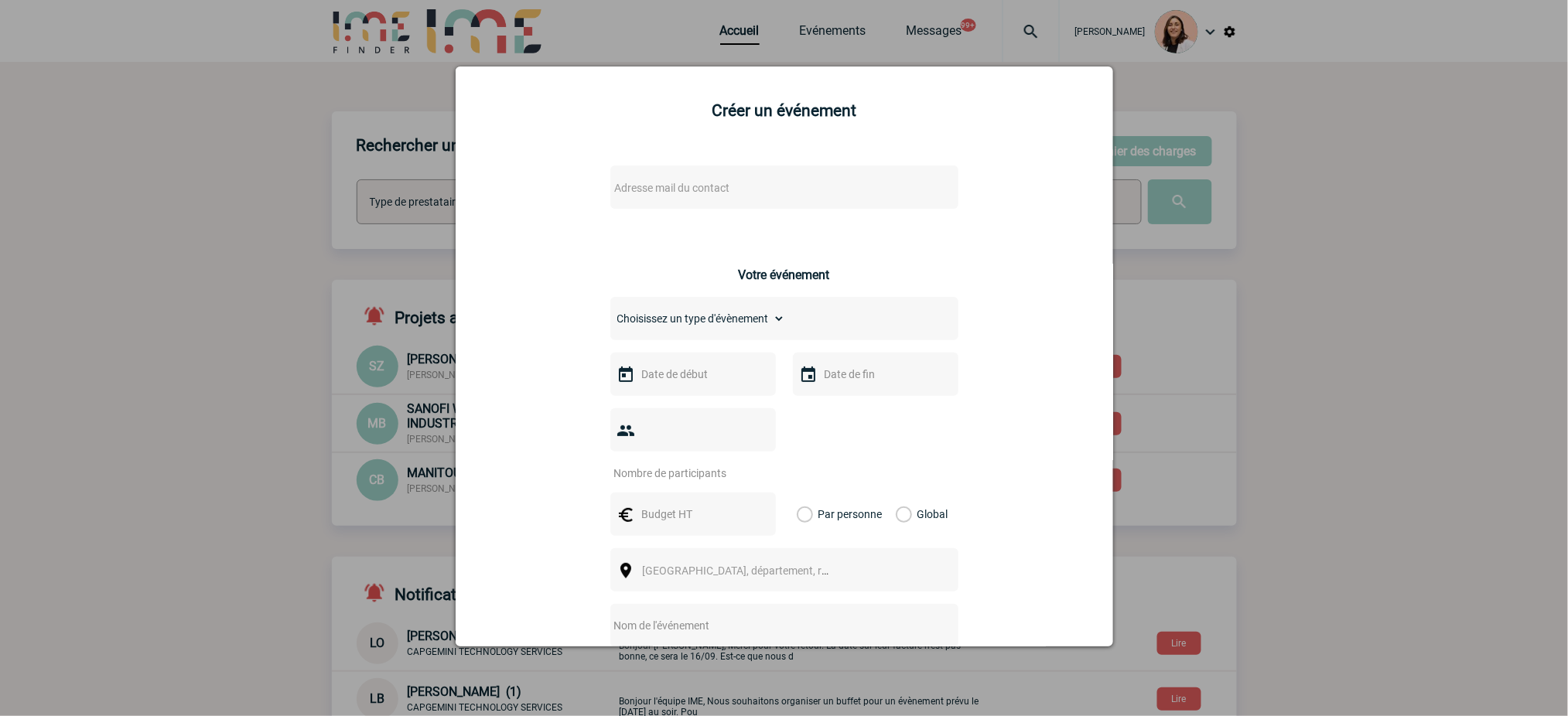
click at [793, 191] on span "Adresse mail du contact" at bounding box center [744, 188] width 271 height 22
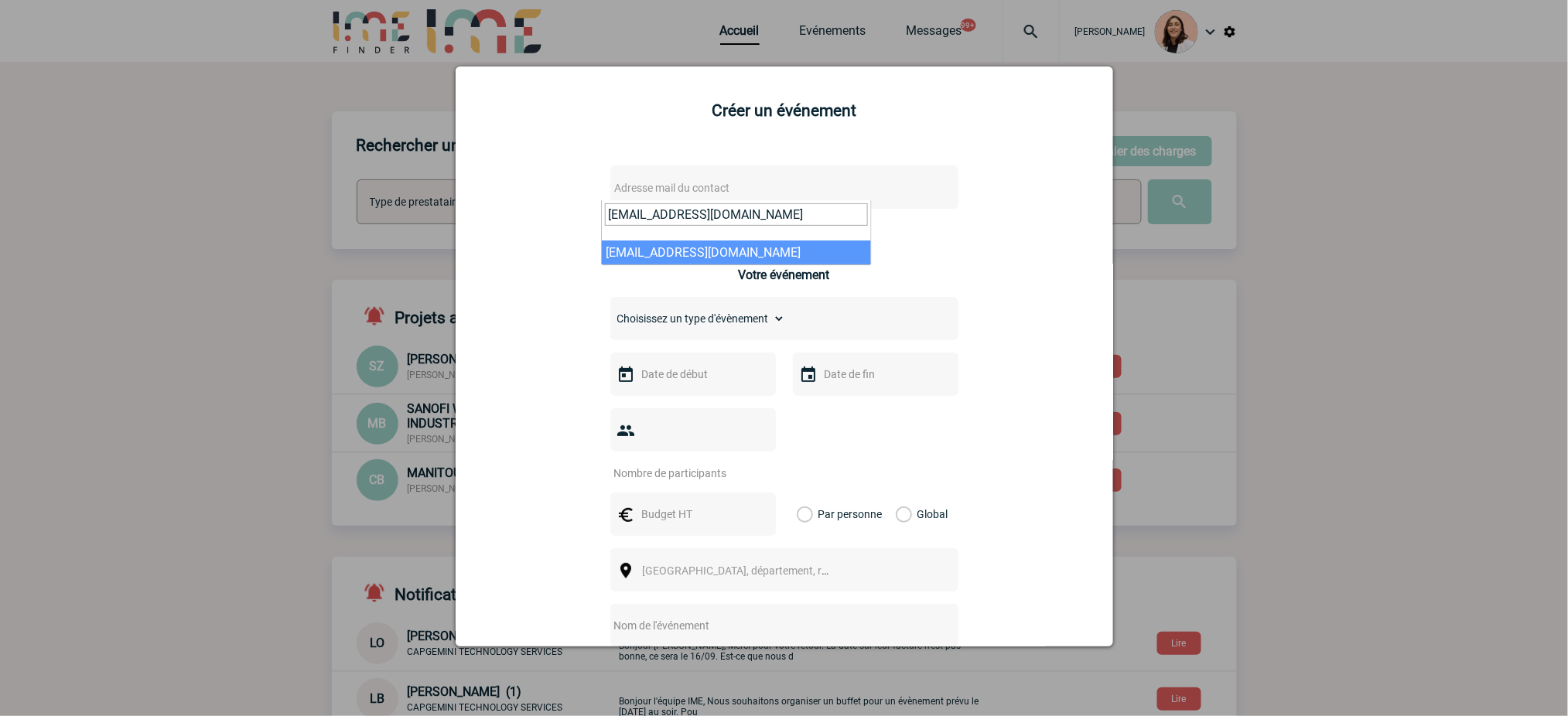
type input "P.Compere@cnr.tm.fr"
select select "130601"
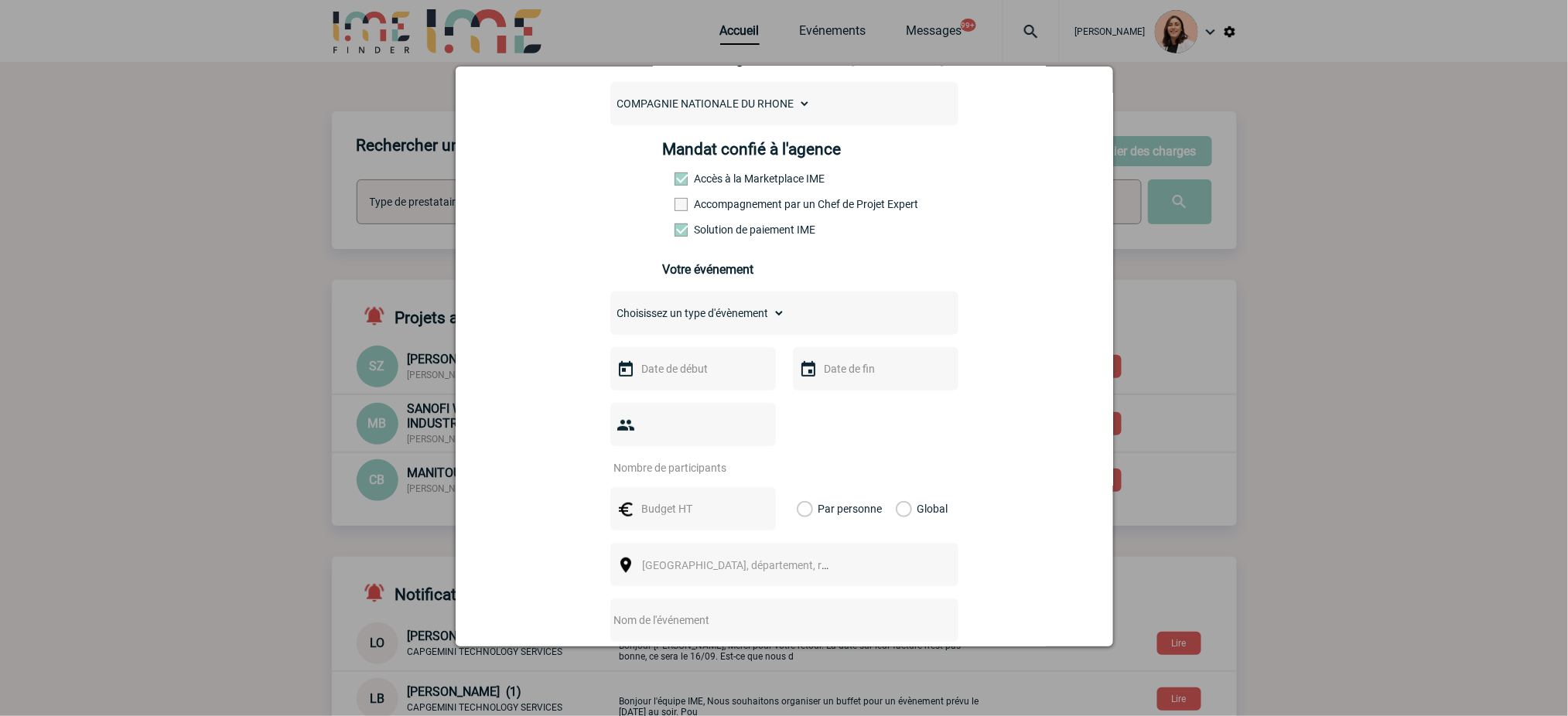
scroll to position [206, 0]
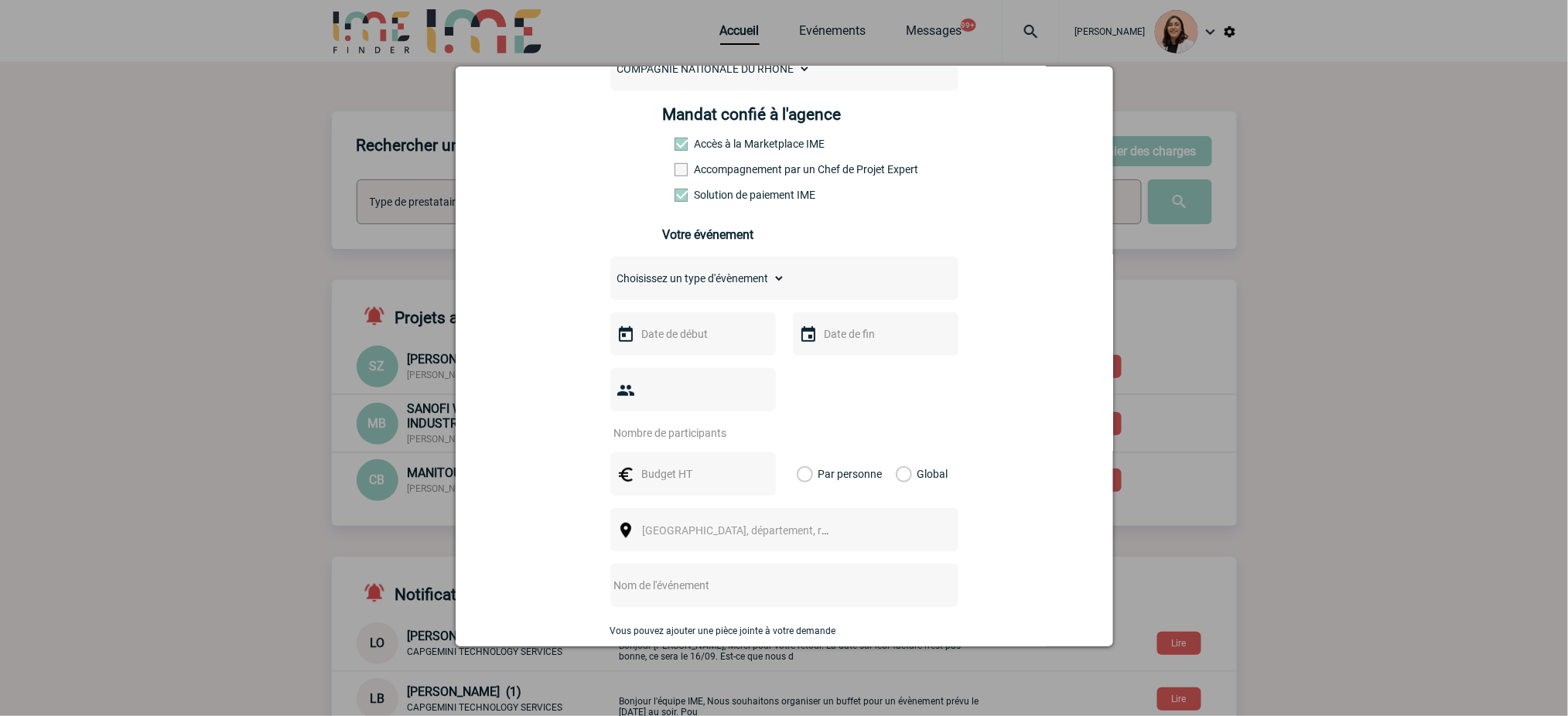
click at [763, 281] on select "Choisissez un type d'évènement Séminaire avec nuitée Séminaire sans nuitée Repa…" at bounding box center [698, 279] width 175 height 22
click at [698, 350] on div at bounding box center [693, 334] width 165 height 44
click at [698, 344] on input "text" at bounding box center [691, 334] width 107 height 20
click at [740, 453] on link "11" at bounding box center [739, 454] width 29 height 28
type input "11-09-2025"
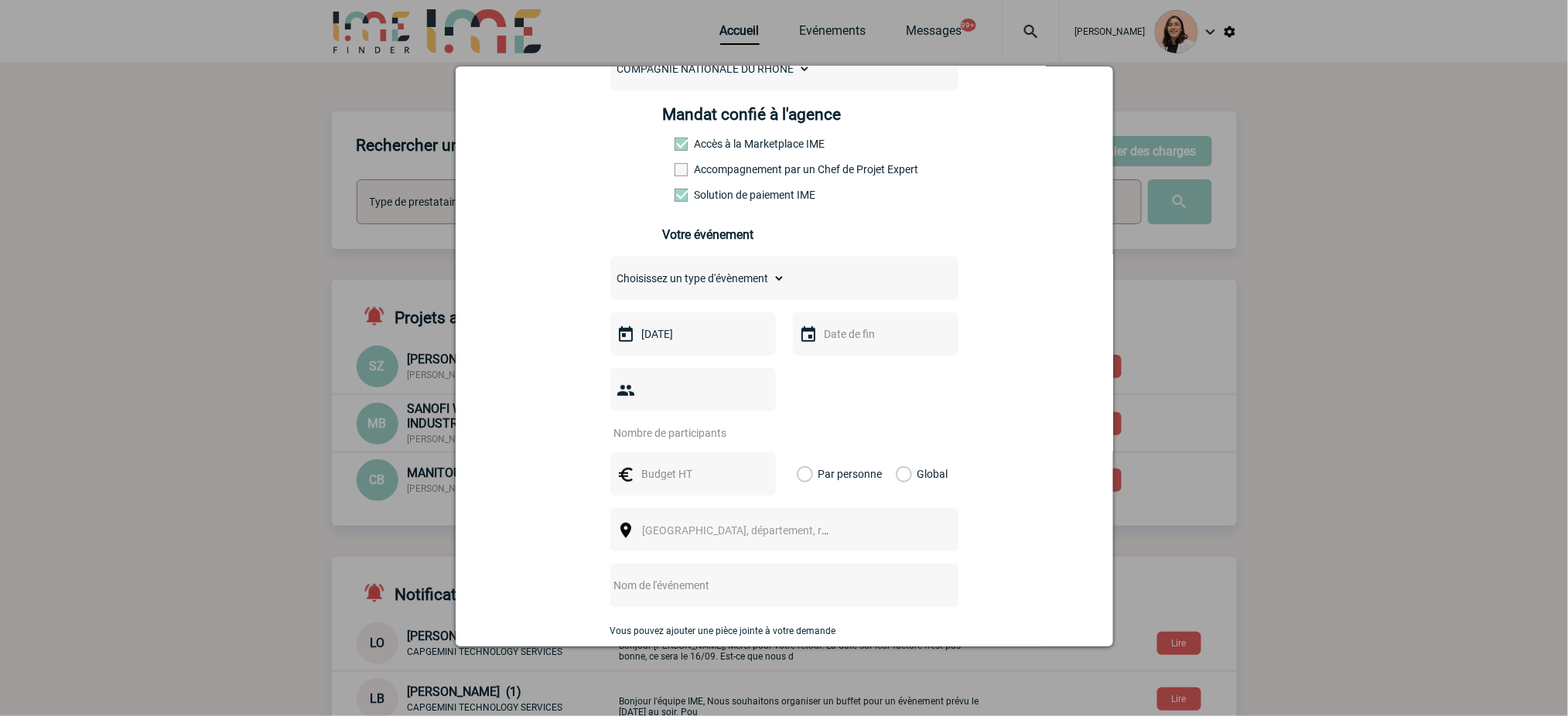
click at [856, 351] on div at bounding box center [875, 334] width 165 height 44
click at [856, 350] on div at bounding box center [875, 334] width 165 height 44
click at [872, 330] on input "text" at bounding box center [874, 334] width 107 height 20
click at [925, 453] on link "11" at bounding box center [921, 454] width 29 height 28
type input "11-09-2025"
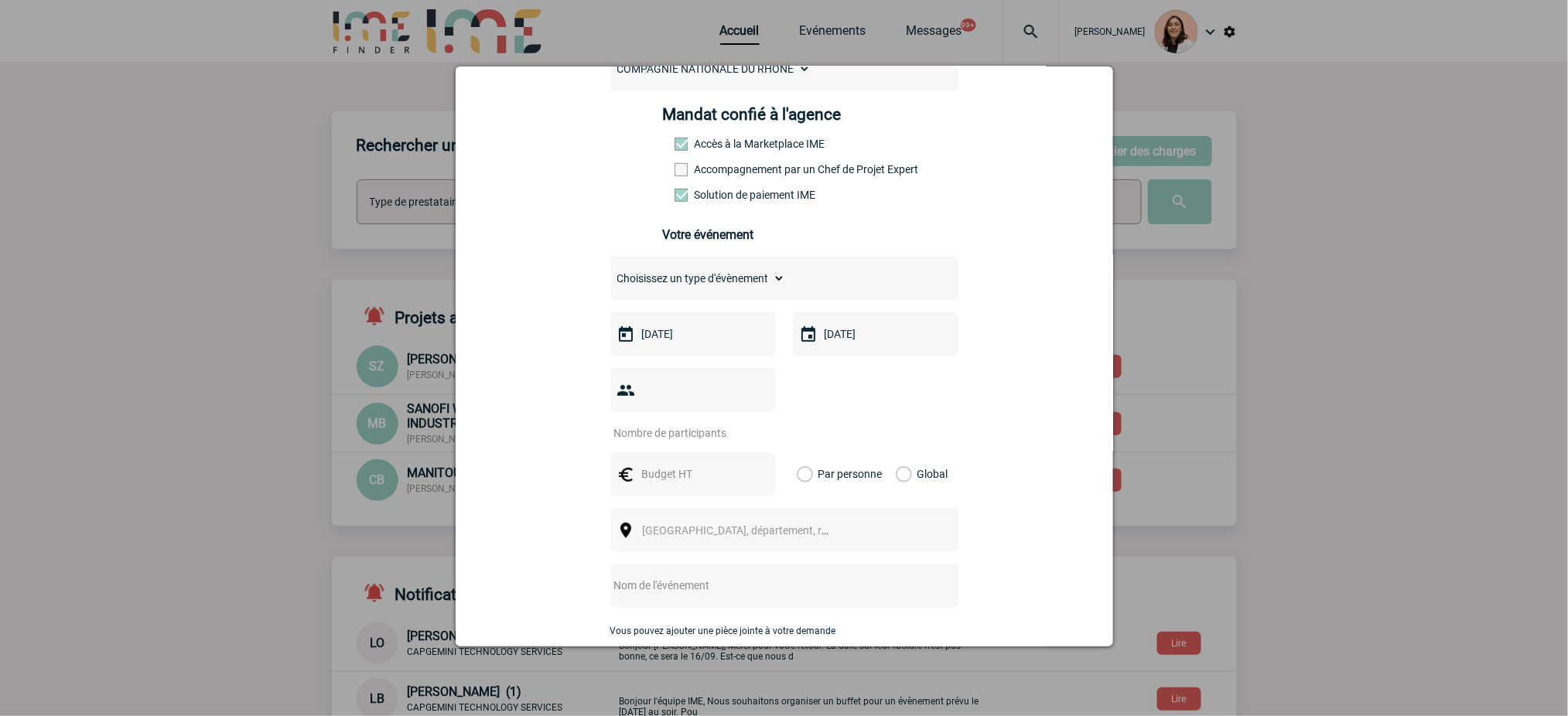
click at [703, 435] on input "number" at bounding box center [682, 433] width 145 height 20
click at [726, 290] on select "Choisissez un type d'évènement Séminaire avec nuitée Séminaire sans nuitée Repa…" at bounding box center [698, 279] width 175 height 22
select select "2"
click at [610, 272] on select "Choisissez un type d'évènement Séminaire avec nuitée Séminaire sans nuitée Repa…" at bounding box center [698, 279] width 175 height 22
click at [693, 396] on div at bounding box center [693, 390] width 165 height 44
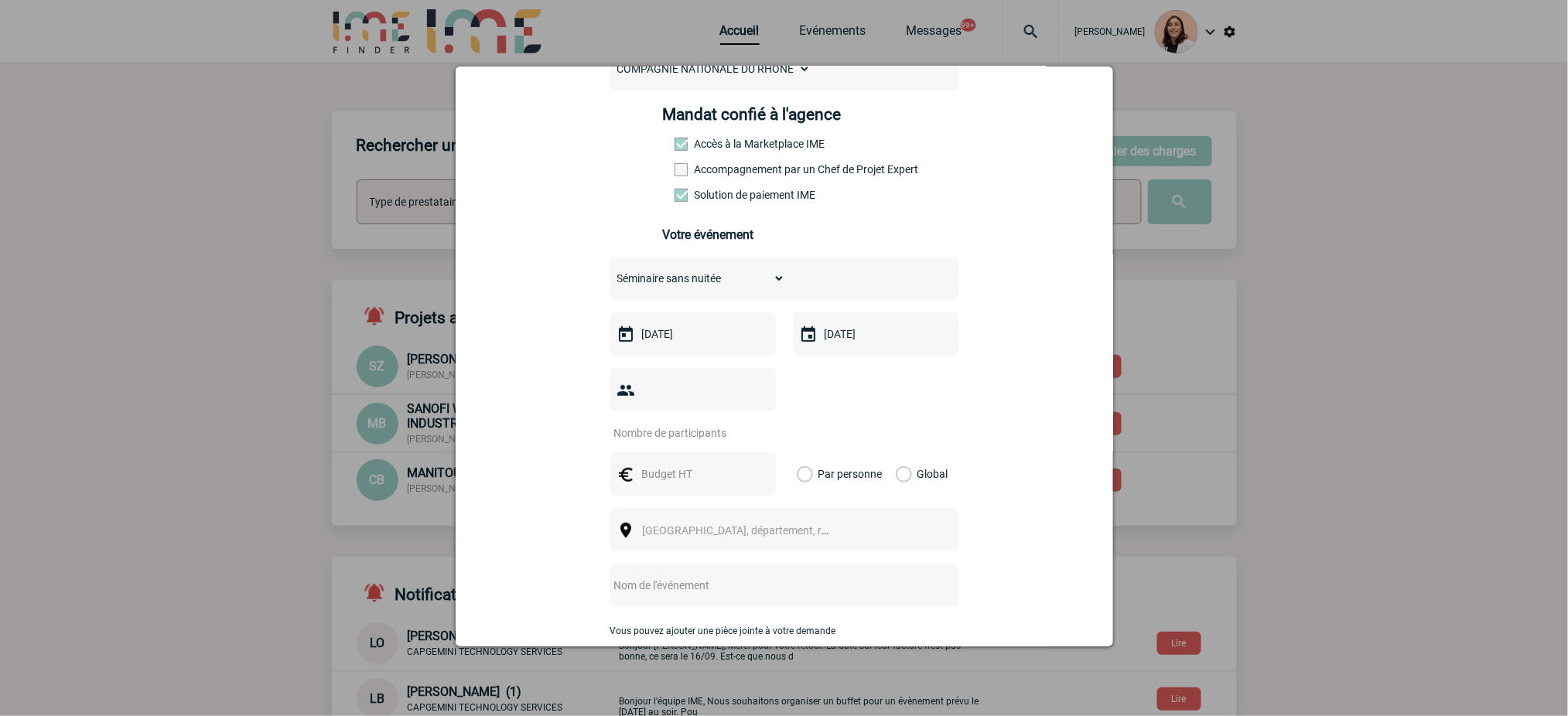
click at [671, 462] on div at bounding box center [693, 474] width 165 height 44
click at [672, 411] on div at bounding box center [693, 390] width 165 height 44
click at [672, 443] on input "number" at bounding box center [682, 433] width 145 height 20
click at [672, 442] on input "number" at bounding box center [682, 433] width 145 height 20
type input "10"
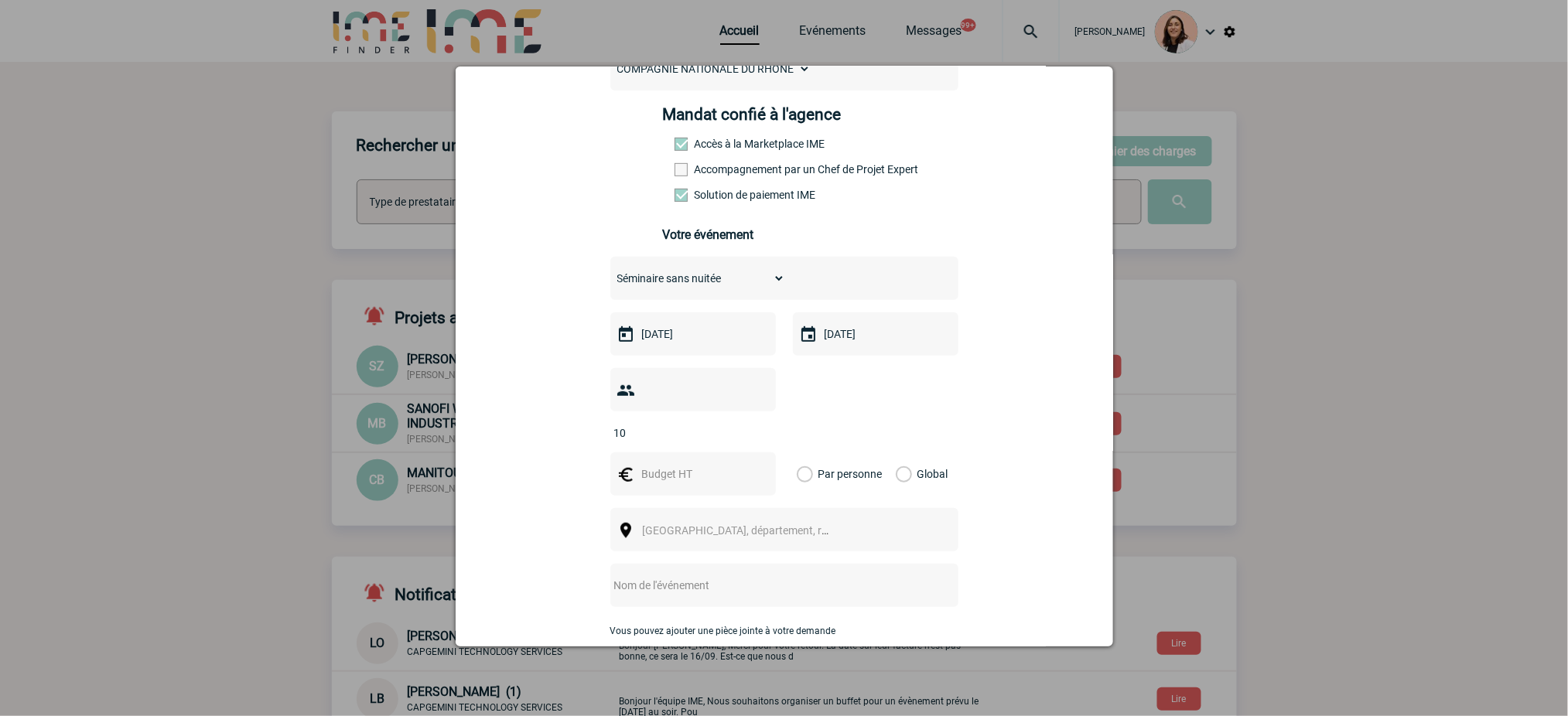
click at [914, 373] on div "10" at bounding box center [784, 405] width 348 height 72
click at [686, 484] on input "text" at bounding box center [691, 474] width 107 height 20
type input "1500"
click at [906, 472] on label "Global" at bounding box center [901, 474] width 10 height 44
click at [0, 0] on input "Global" at bounding box center [0, 0] width 0 height 0
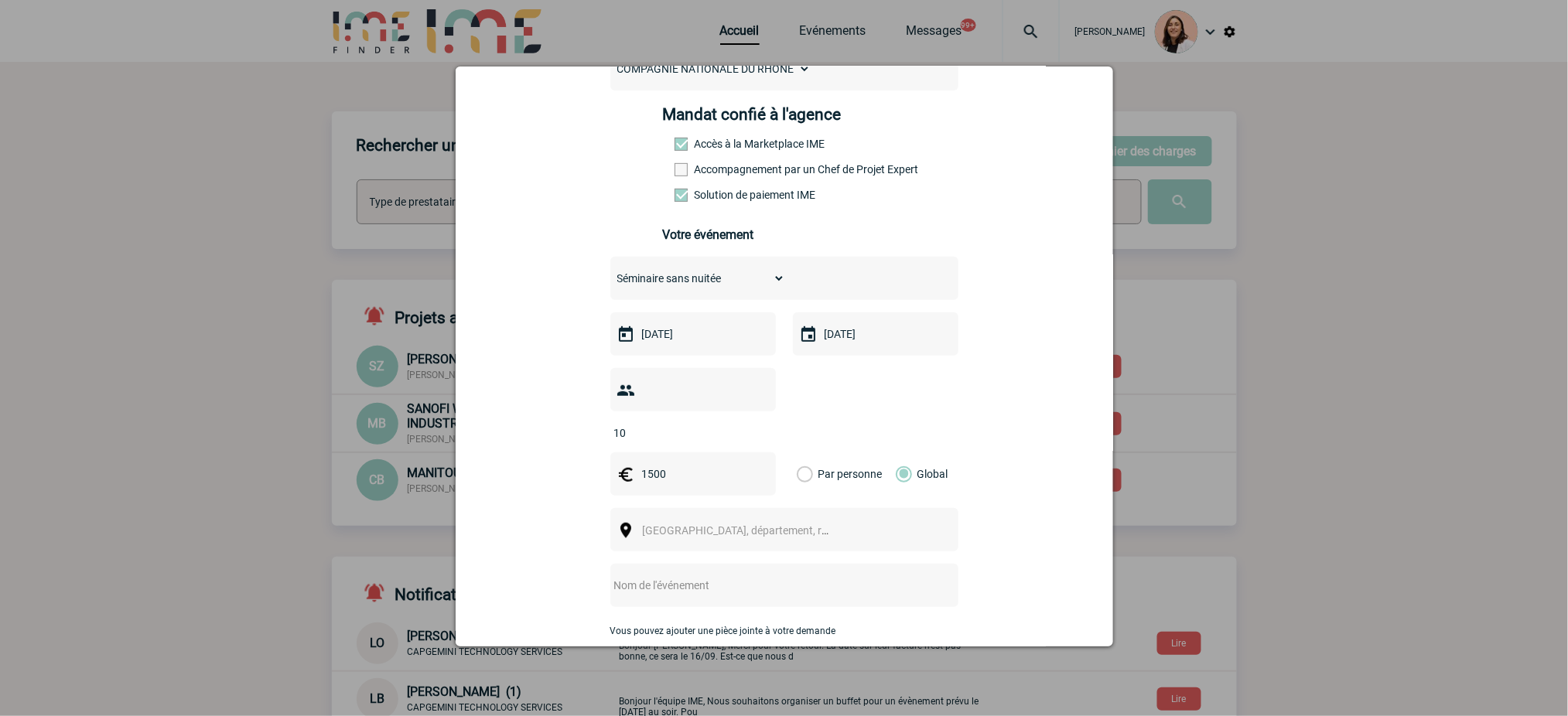
click at [776, 539] on span "[GEOGRAPHIC_DATA], département, région..." at bounding box center [743, 530] width 212 height 22
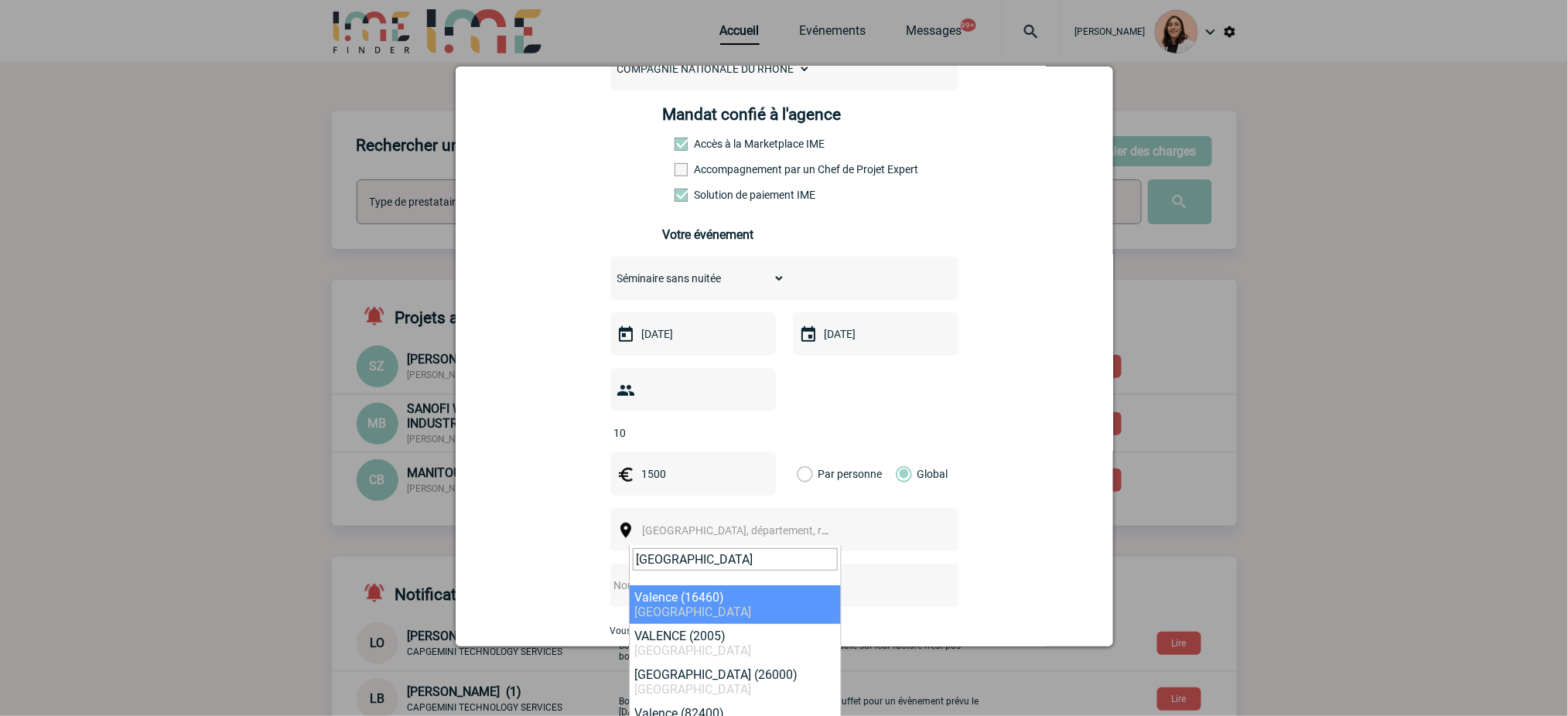
type input "valence"
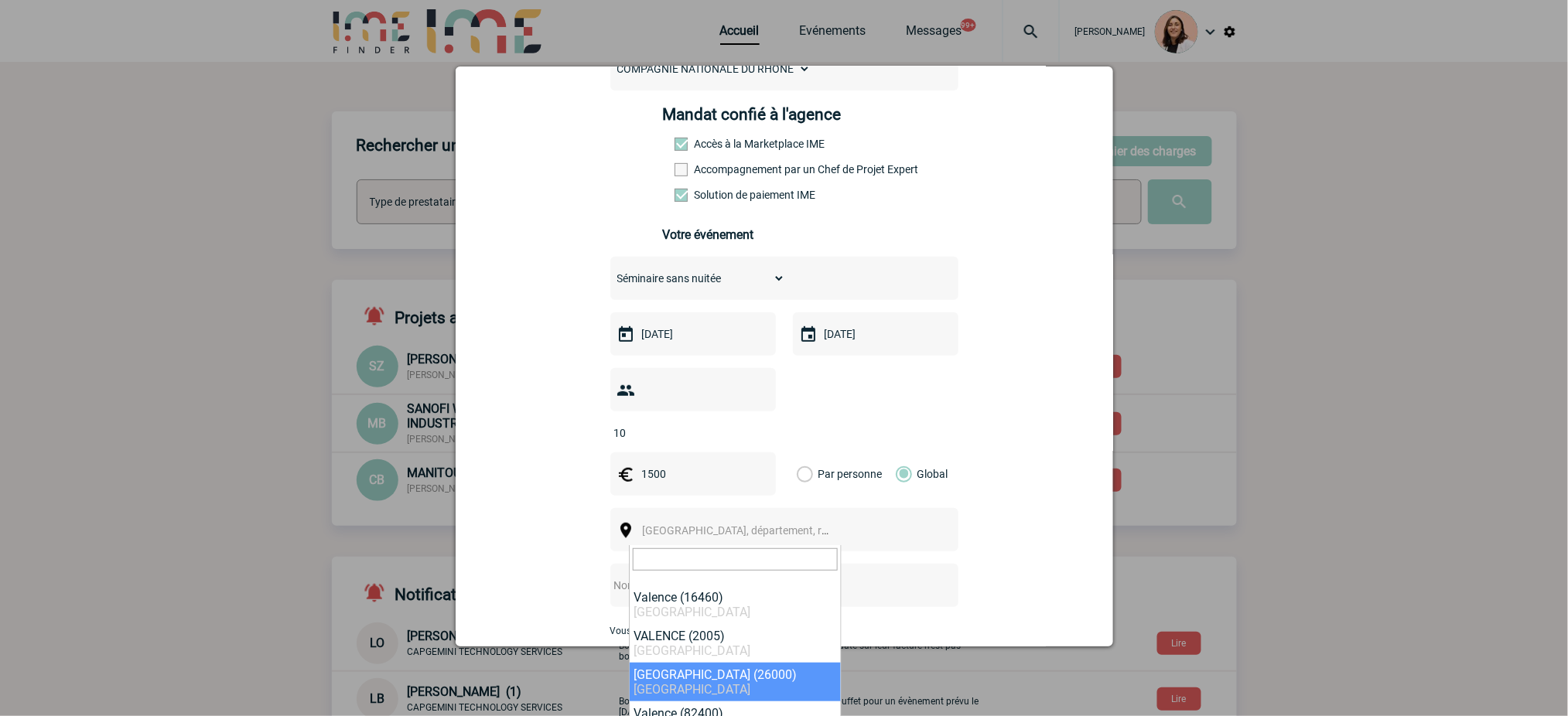
select select "35370"
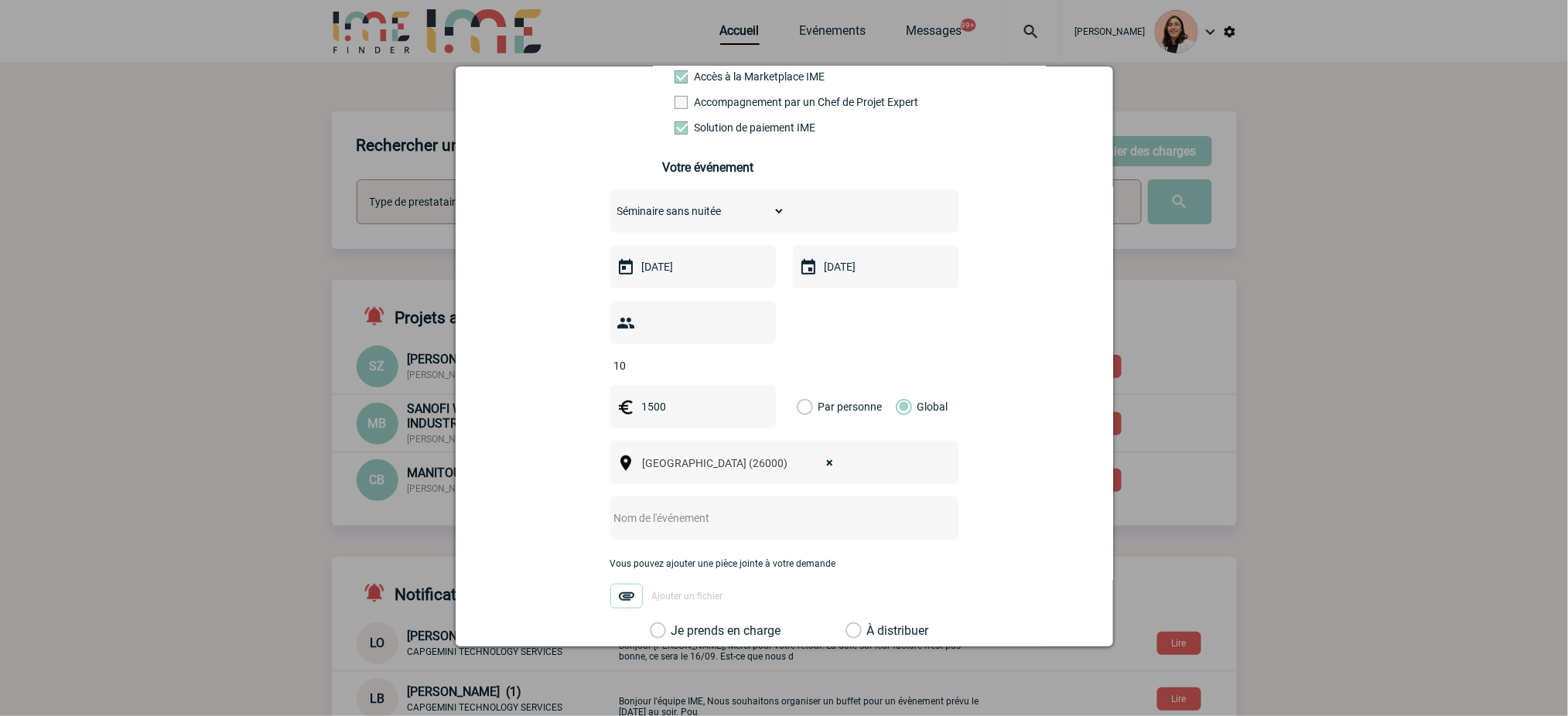
scroll to position [310, 0]
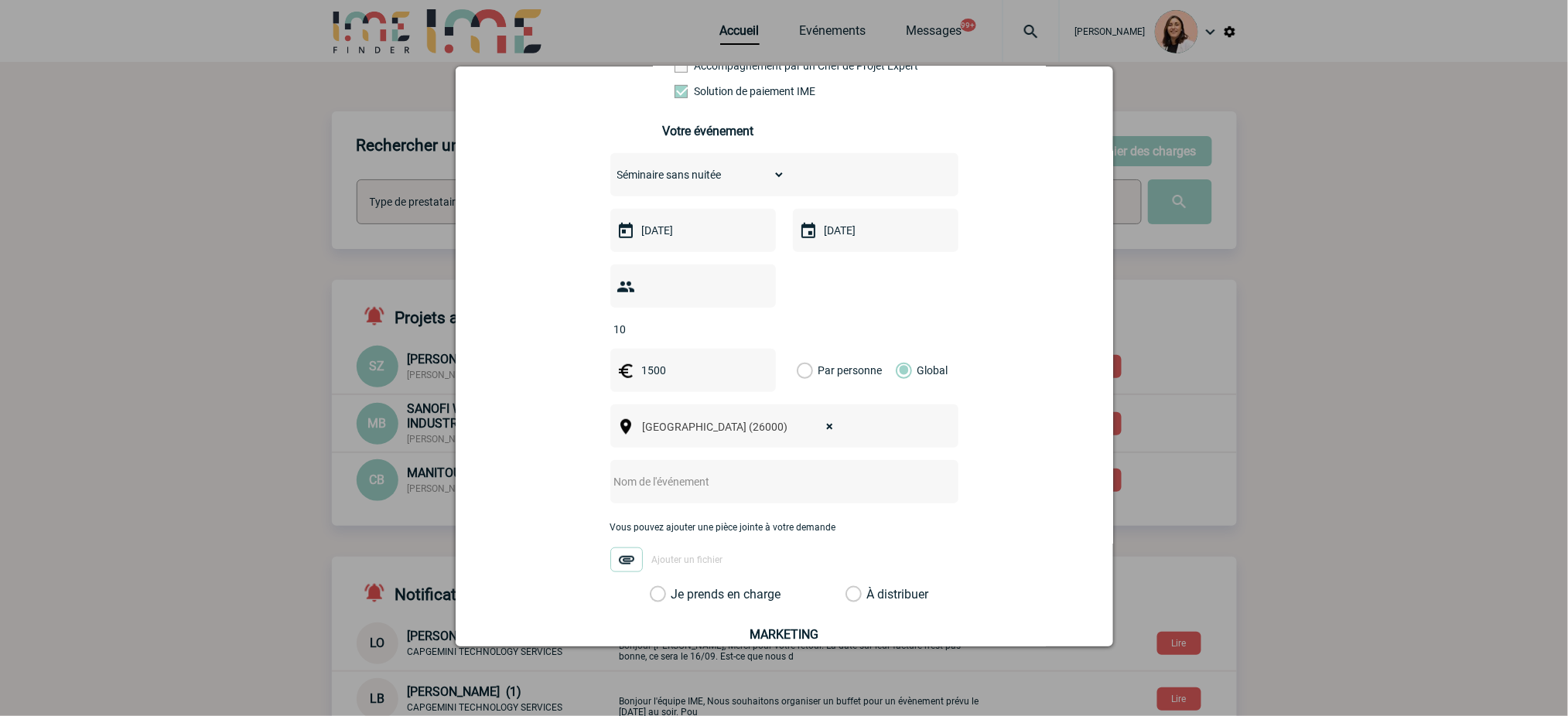
click at [762, 489] on input "text" at bounding box center [764, 482] width 307 height 20
click at [769, 483] on input "centralisation -" at bounding box center [764, 482] width 307 height 20
paste input "Novotel Valence Sud"
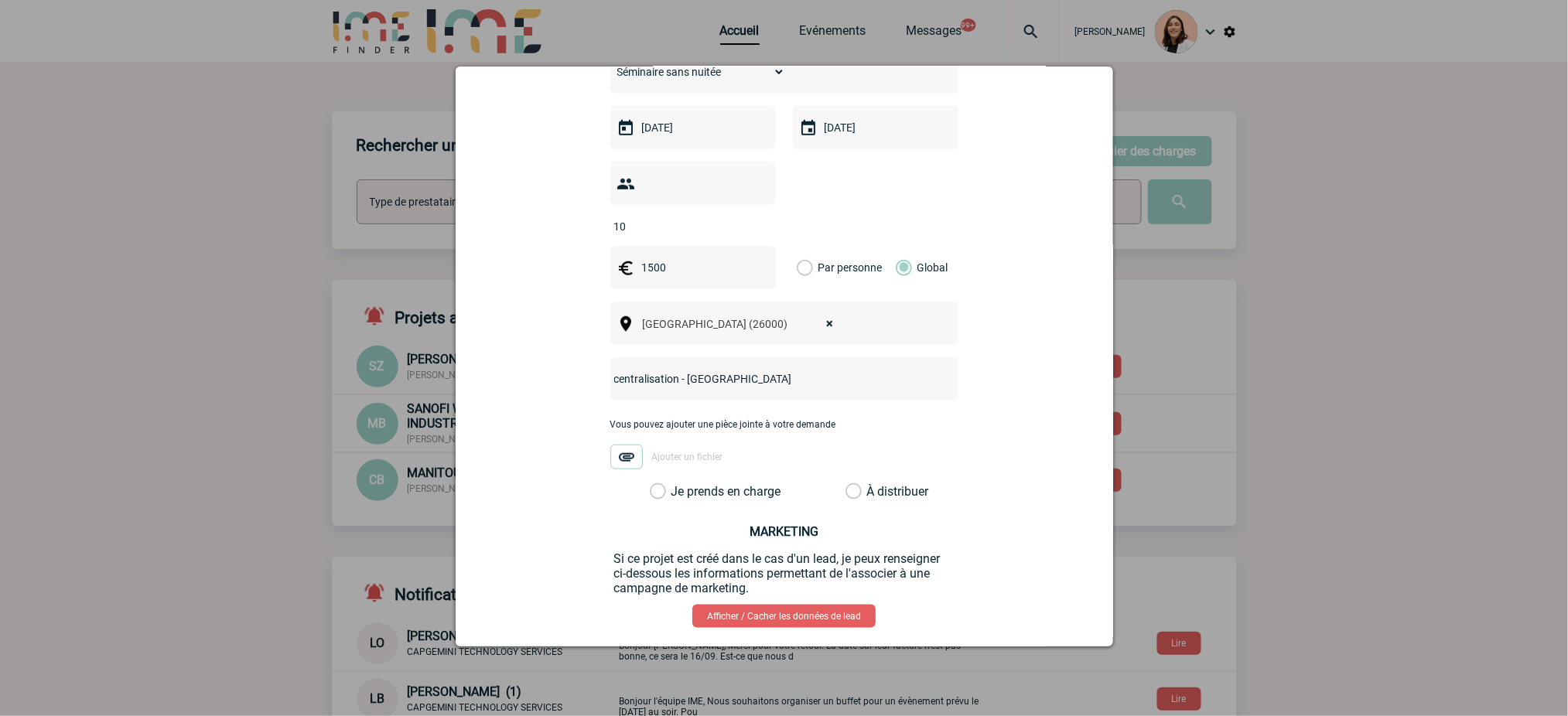
type input "centralisation - Novotel Valence Sud"
click at [677, 499] on label "Je prends en charge" at bounding box center [662, 492] width 26 height 15
click at [0, 0] on input "Je prends en charge" at bounding box center [0, 0] width 0 height 0
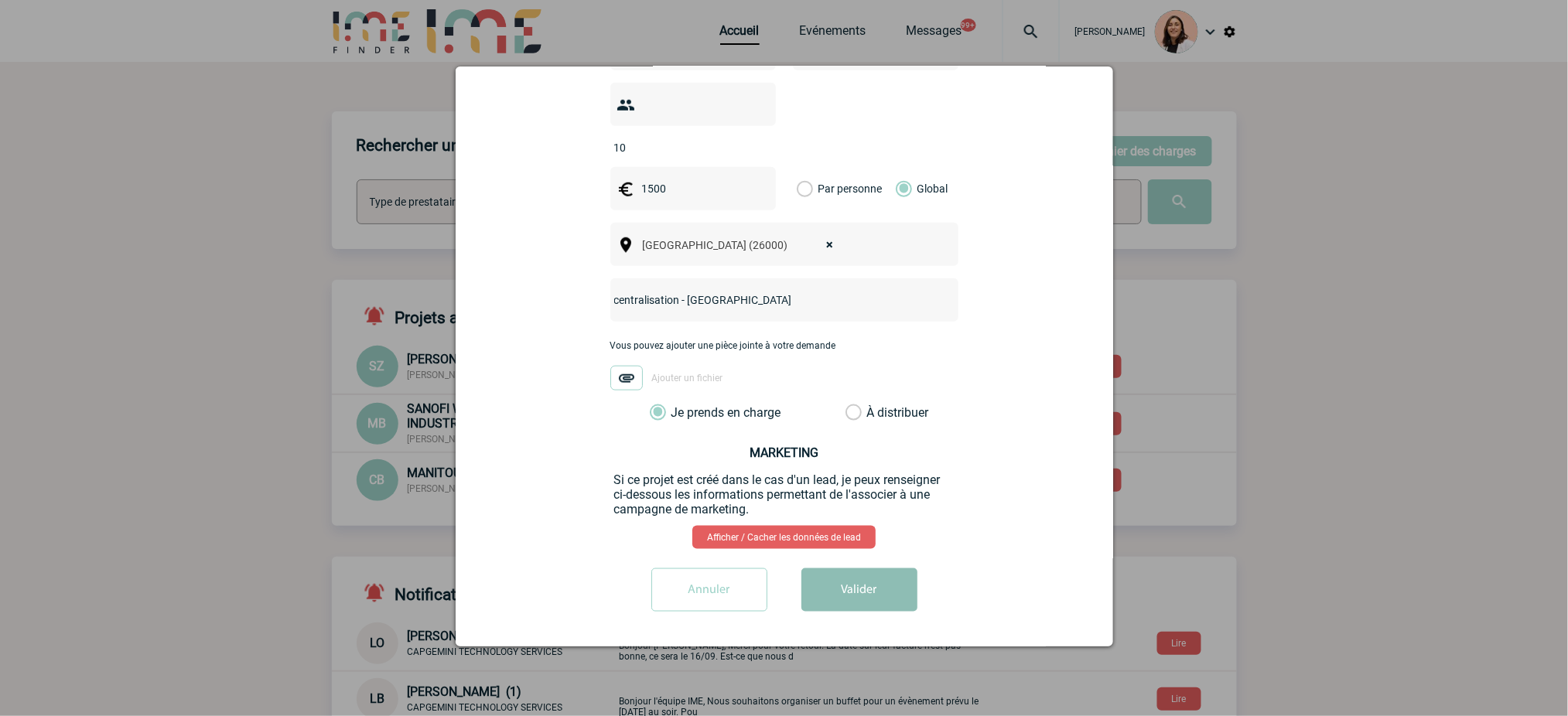
click at [872, 592] on button "Valider" at bounding box center [860, 590] width 116 height 44
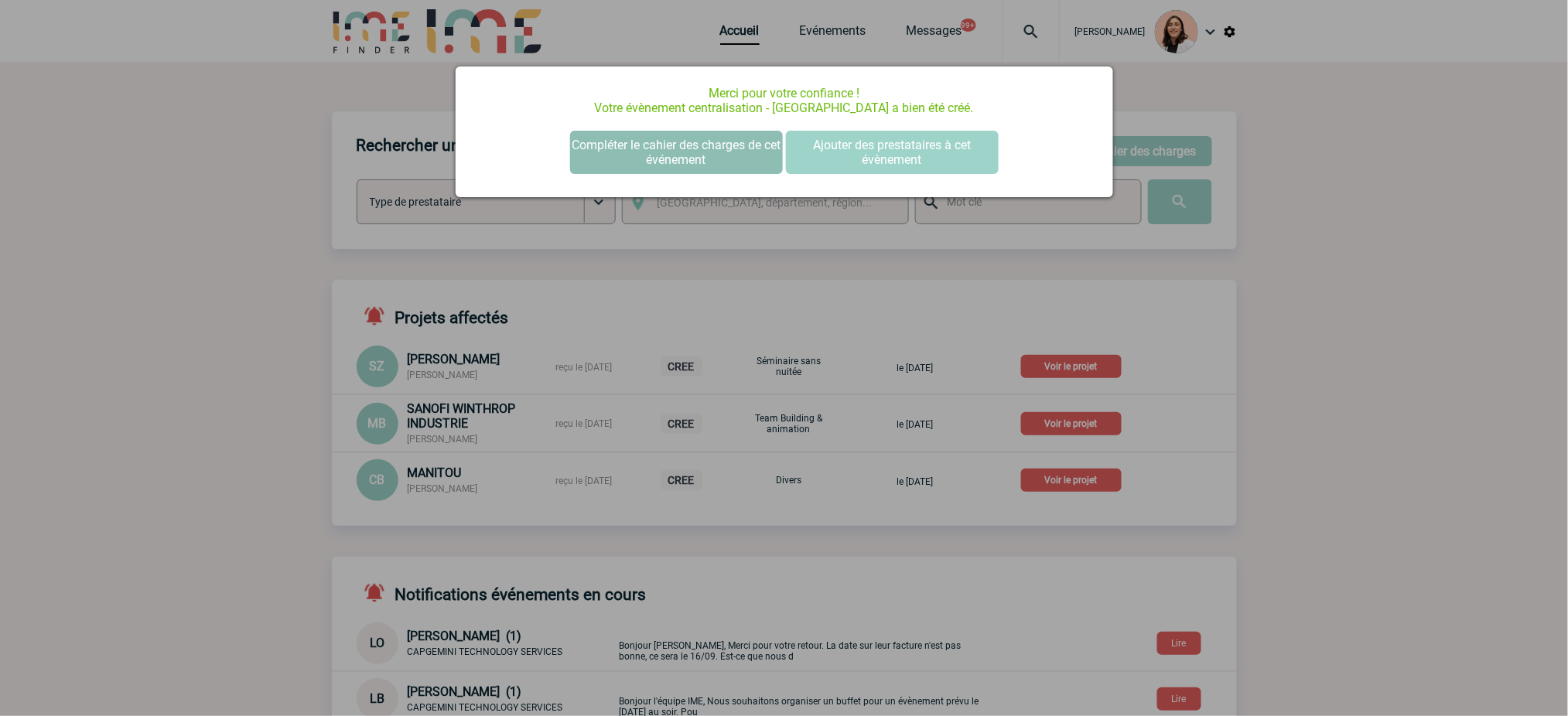
click at [690, 143] on button "Compléter le cahier des charges de cet événement" at bounding box center [676, 153] width 212 height 44
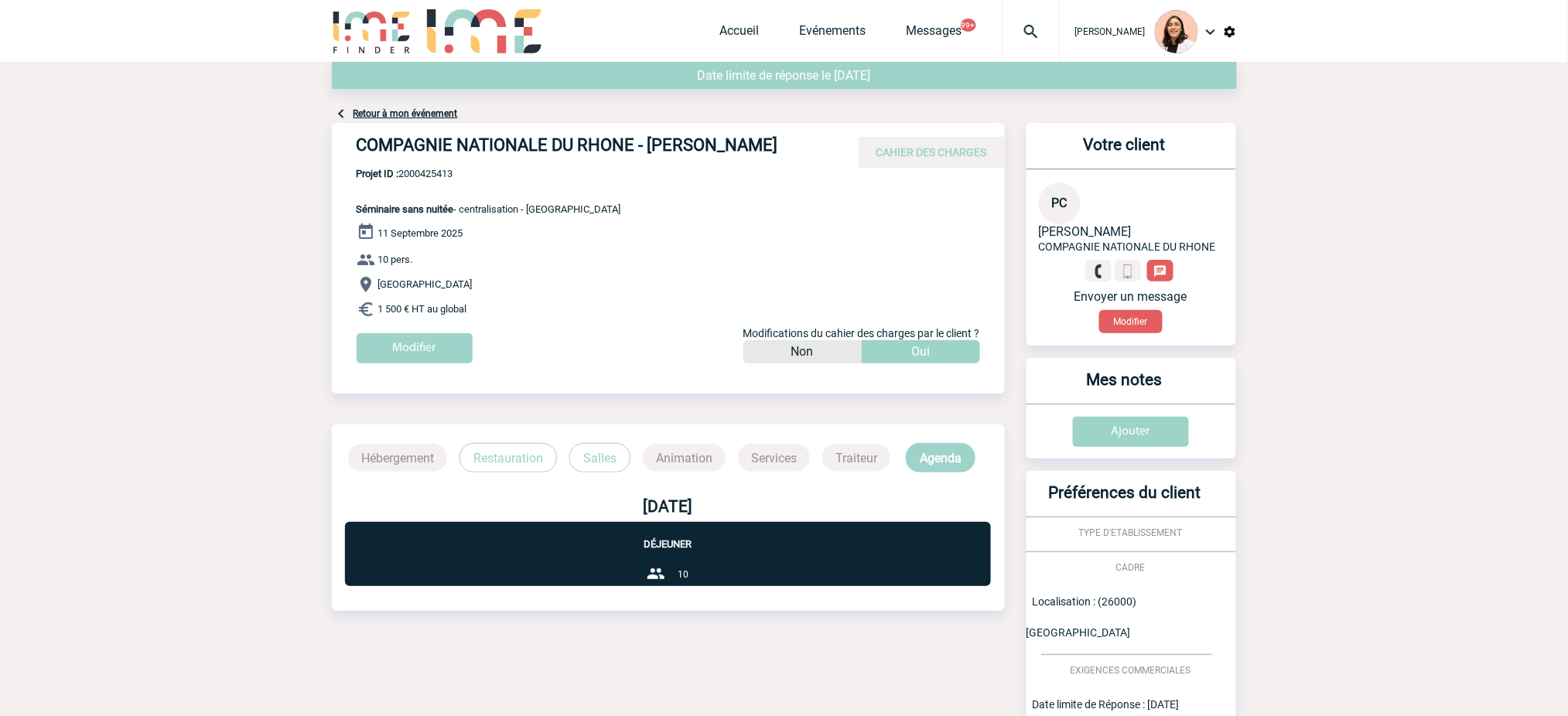
click at [511, 153] on h4 "COMPAGNIE NATIONALE DU RHONE - Pascale COMPERE" at bounding box center [588, 148] width 464 height 26
copy div "COMPAGNIE NATIONALE DU RHONE - Pascale COMPERE"
click at [441, 175] on span "Projet ID : 2000425413" at bounding box center [489, 174] width 264 height 12
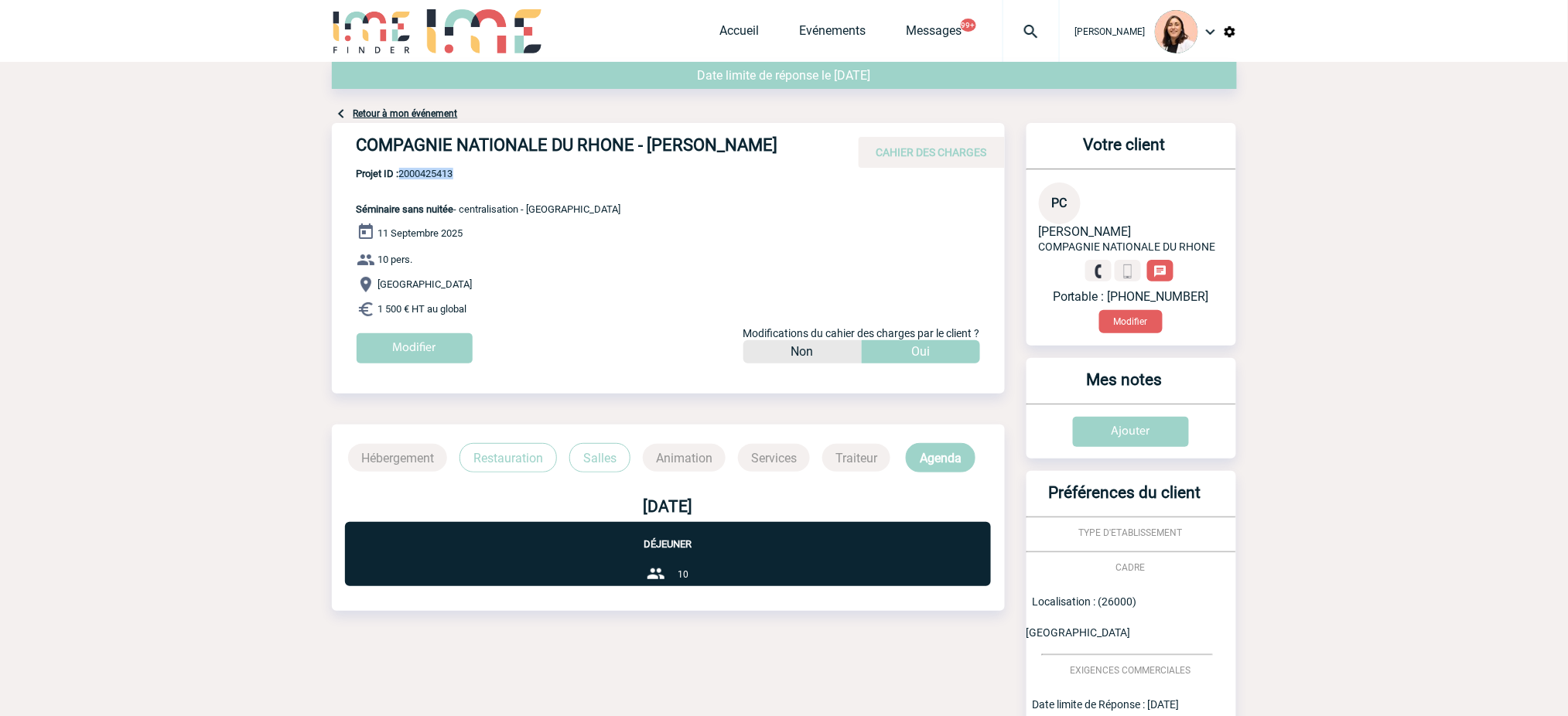
click at [440, 175] on span "Projet ID : 2000425413" at bounding box center [489, 174] width 264 height 12
copy span "2000425413"
drag, startPoint x: 641, startPoint y: 212, endPoint x: 527, endPoint y: 206, distance: 114.2
click at [527, 206] on div "COMPAGNIE NATIONALE DU RHONE - Pascale COMPERE CAHIER DES CHARGES COMPAGNIE NAT…" at bounding box center [668, 249] width 673 height 252
copy span "Novotel Valence Sud"
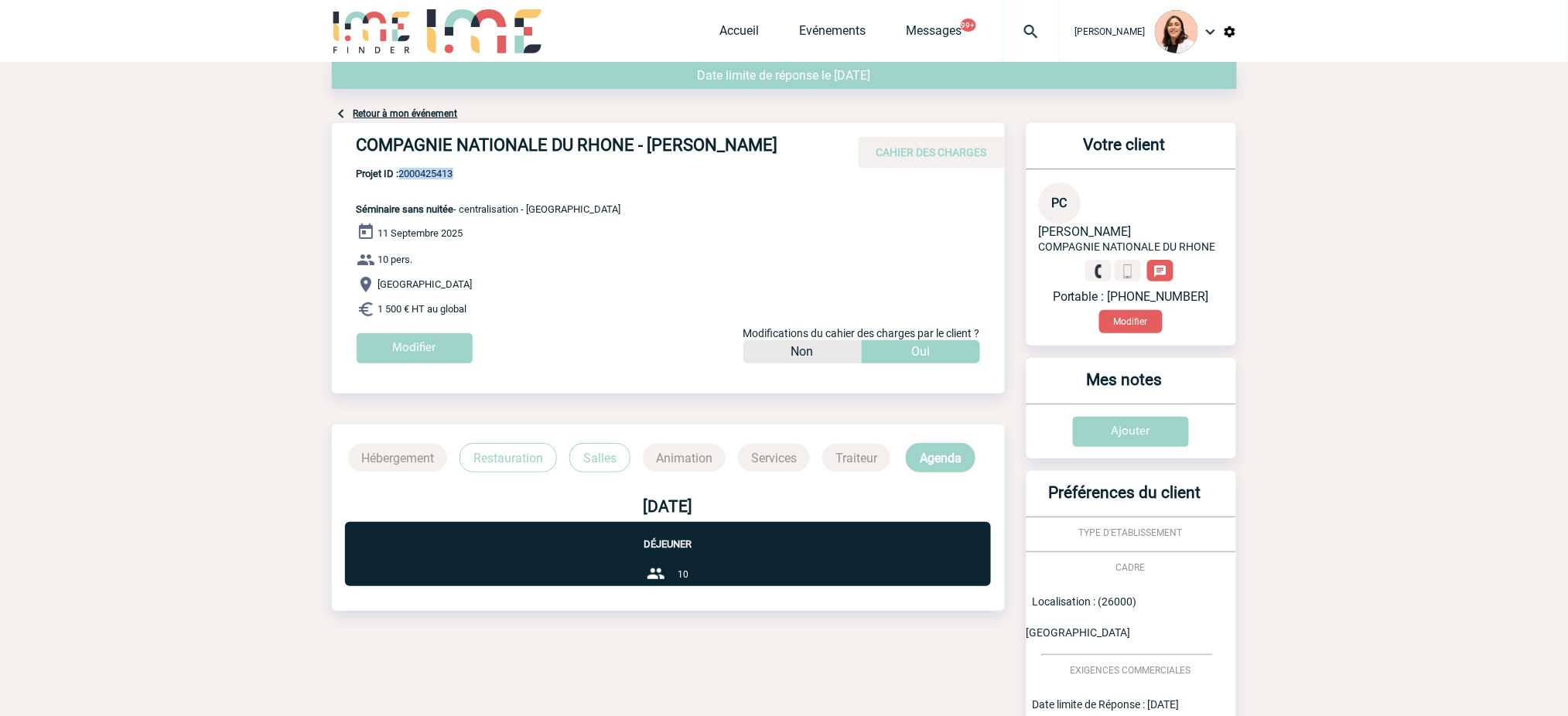
click at [1013, 34] on img at bounding box center [1031, 32] width 55 height 18
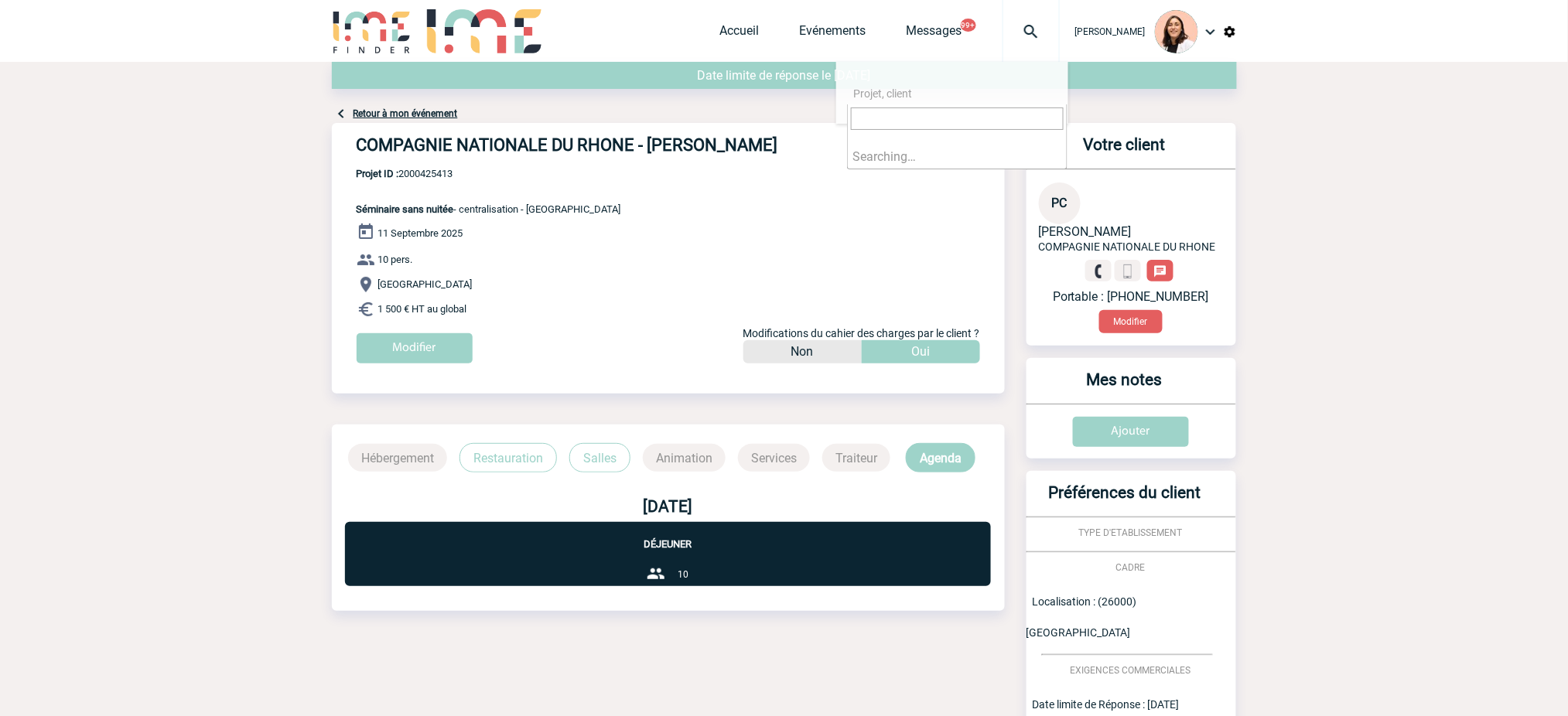
click at [1038, 133] on span at bounding box center [957, 124] width 219 height 40
click at [1036, 120] on input "search" at bounding box center [957, 118] width 212 height 23
paste input "2000419671"
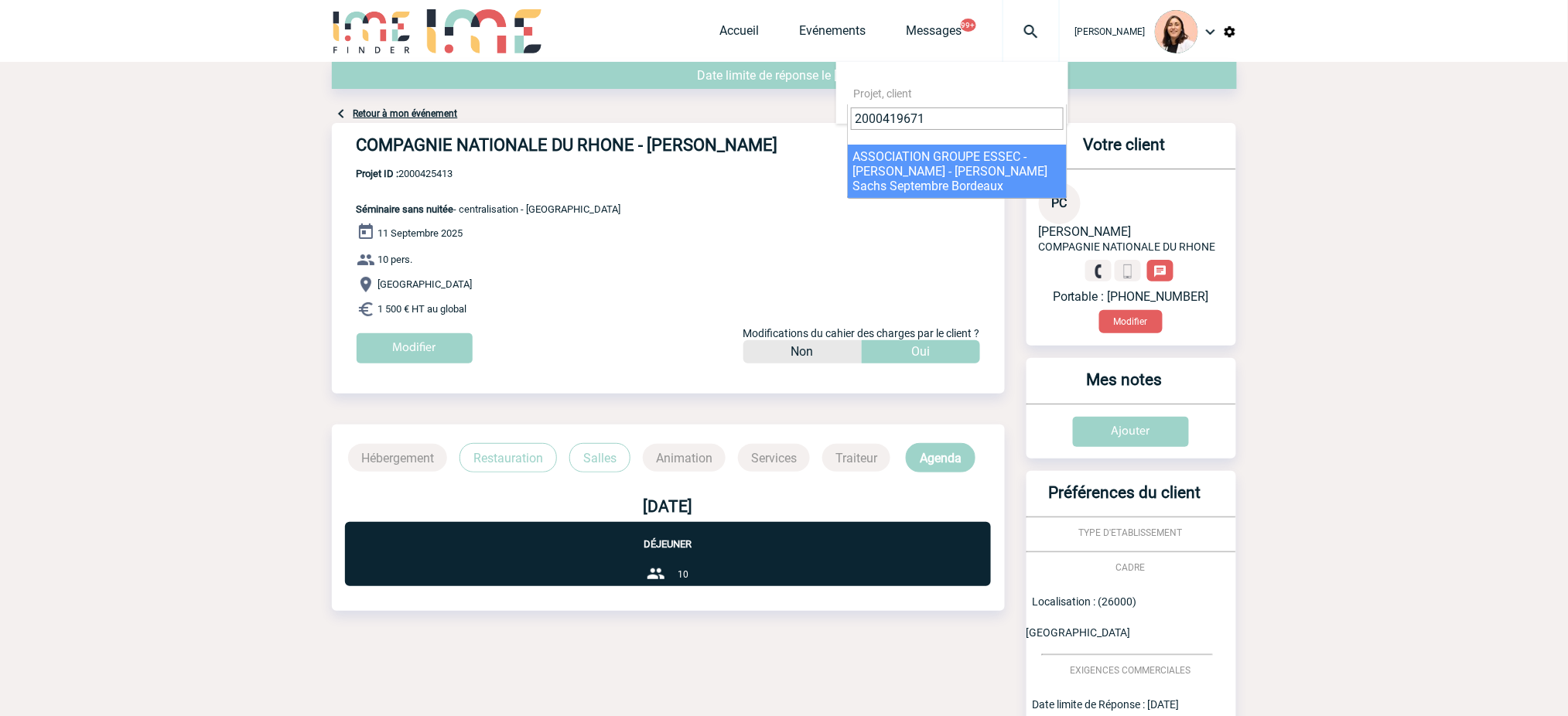
type input "2000419671"
select select "19172"
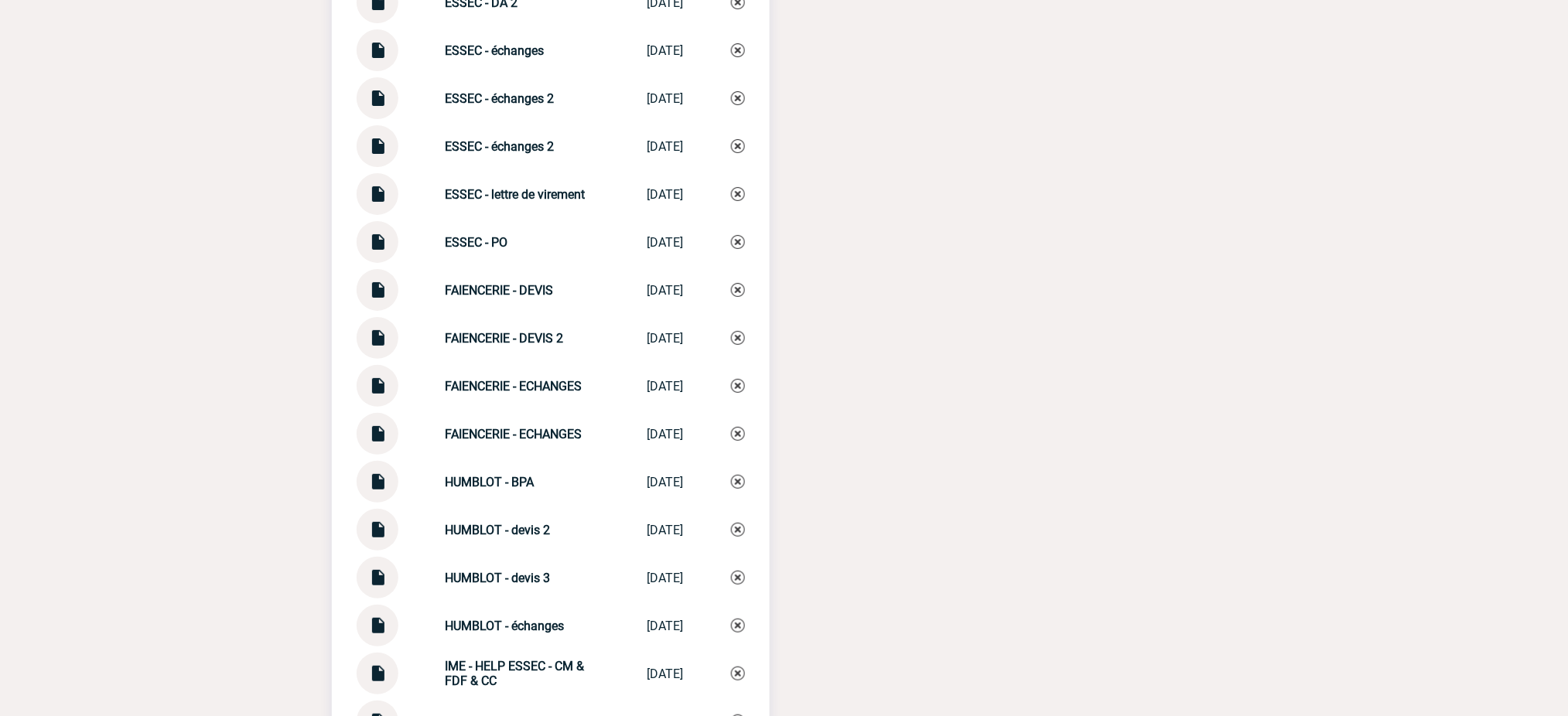
scroll to position [4332, 0]
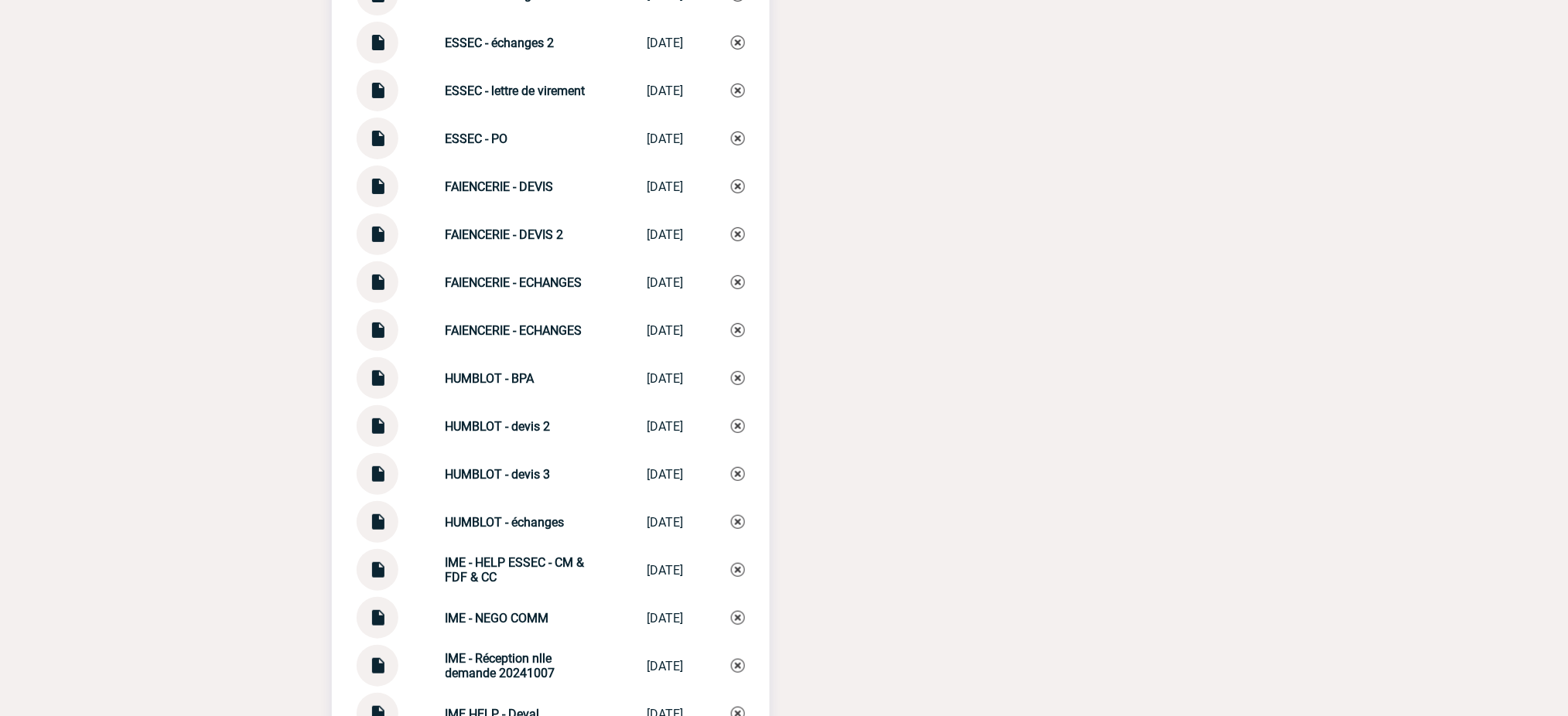
click at [384, 457] on img at bounding box center [378, 468] width 20 height 30
